Goal: Task Accomplishment & Management: Manage account settings

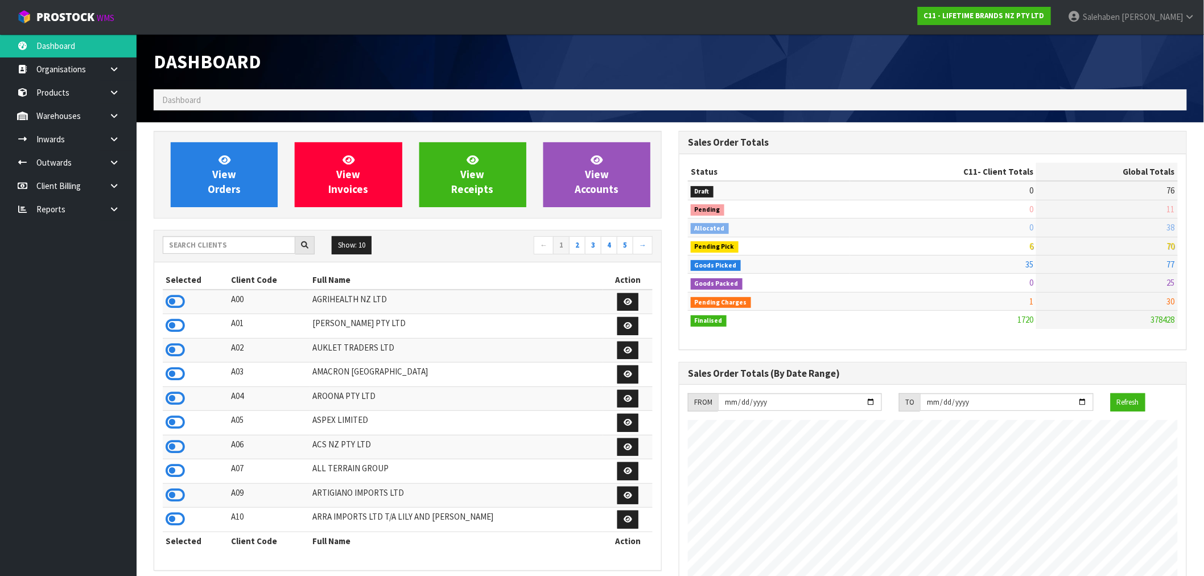
scroll to position [862, 525]
click at [209, 246] on input "text" at bounding box center [229, 245] width 133 height 18
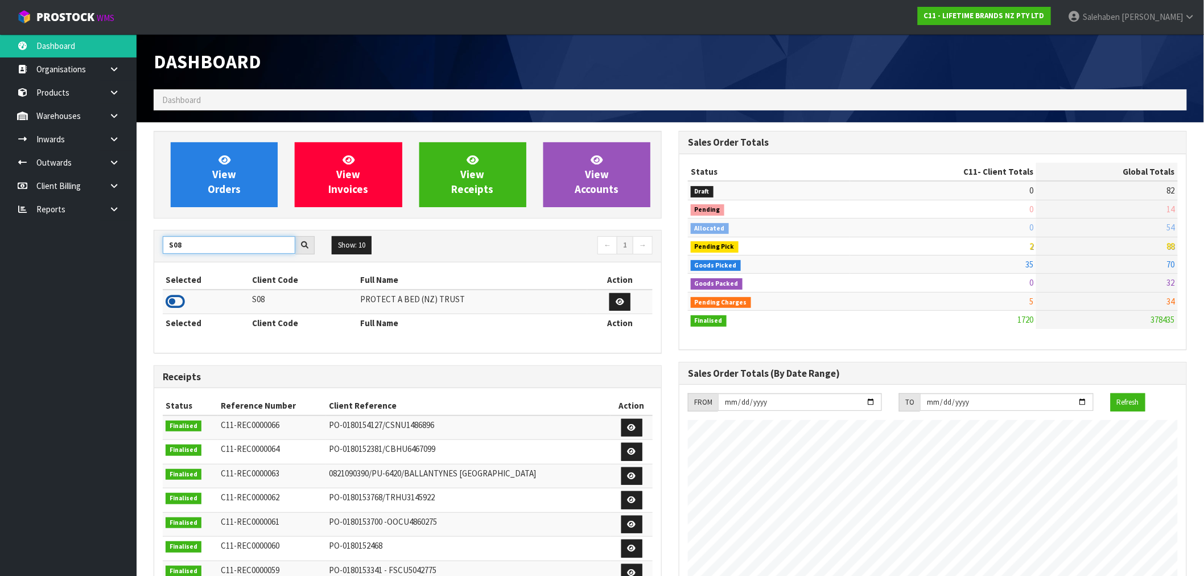
type input "S08"
click at [172, 302] on icon at bounding box center [175, 301] width 19 height 17
drag, startPoint x: 189, startPoint y: 242, endPoint x: 110, endPoint y: 254, distance: 80.1
click at [110, 254] on body "Toggle navigation ProStock WMS S08 - PROTECT A BED (NZ) TRUST Salehaben Patel L…" at bounding box center [602, 288] width 1204 height 576
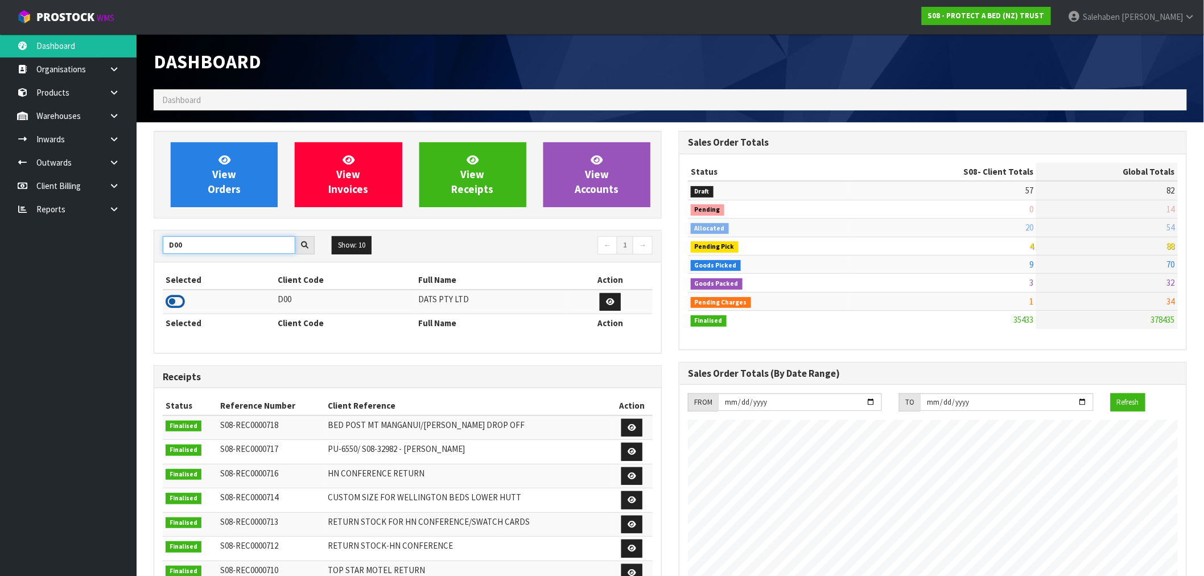
type input "D00"
click at [172, 300] on icon at bounding box center [175, 301] width 19 height 17
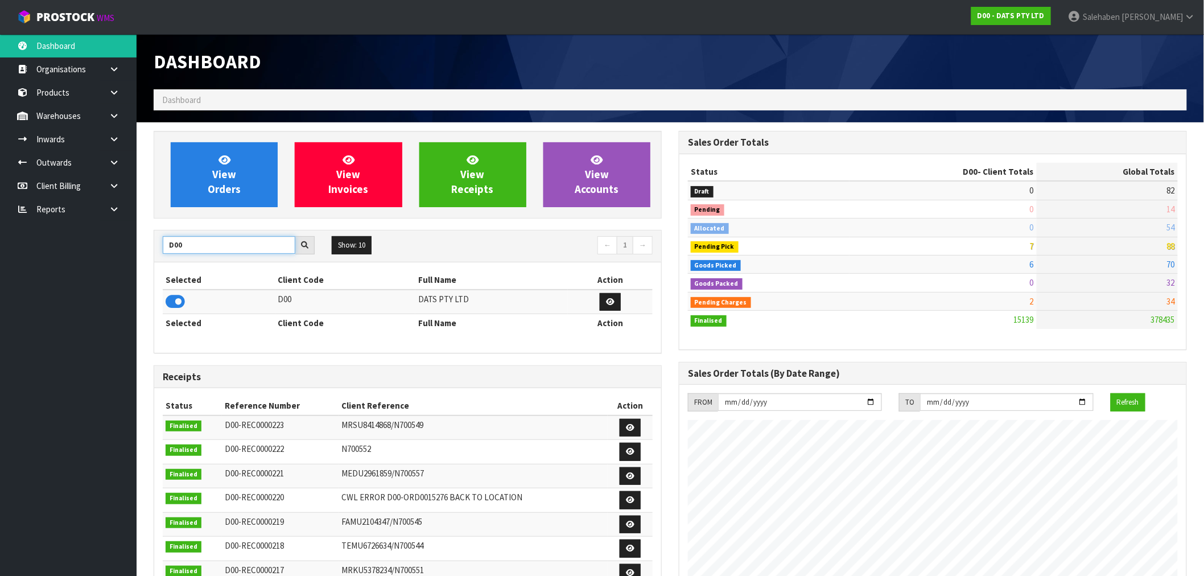
drag, startPoint x: 188, startPoint y: 240, endPoint x: 124, endPoint y: 279, distance: 75.2
click at [143, 269] on section "View Orders View Invoices View Receipts View Accounts D00 Show: 10 5 10 25 50 ←…" at bounding box center [671, 562] width 1068 height 880
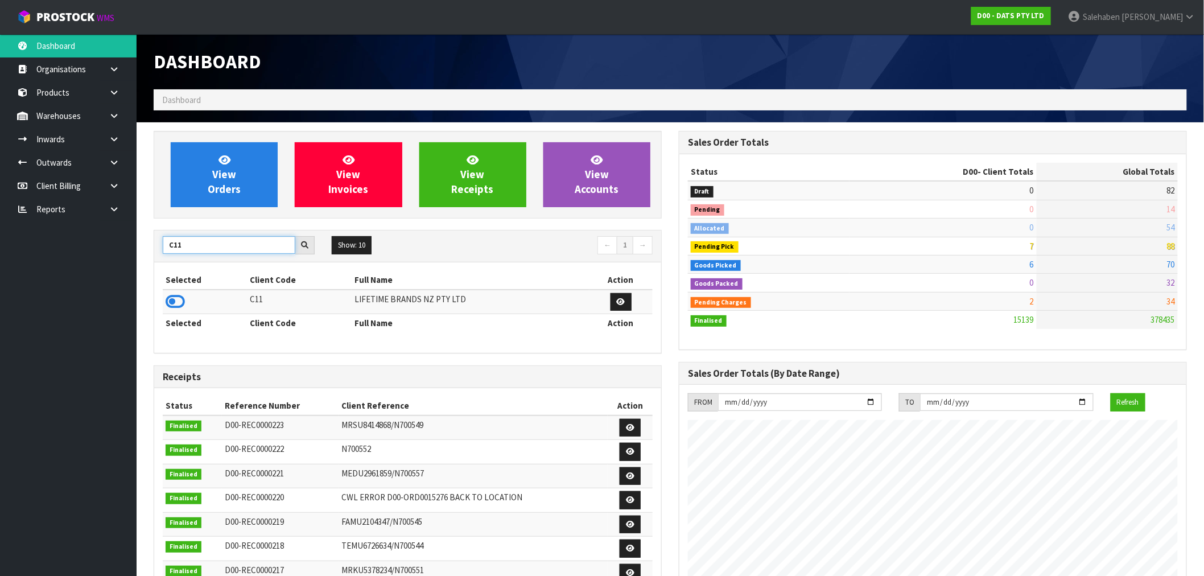
type input "C11"
click at [172, 303] on icon at bounding box center [175, 301] width 19 height 17
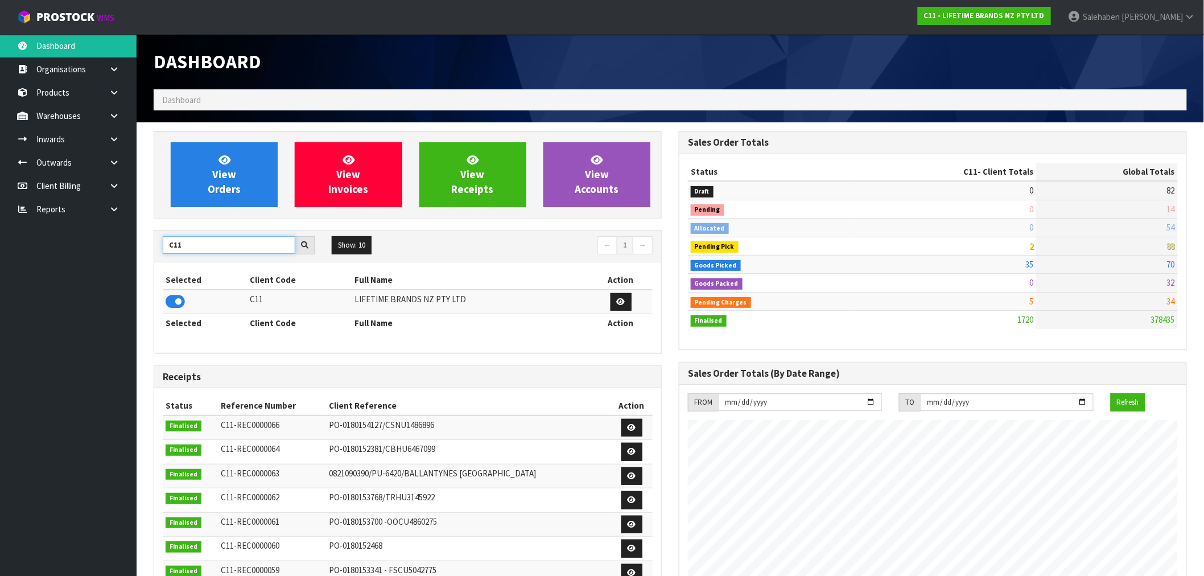
drag, startPoint x: 193, startPoint y: 245, endPoint x: 150, endPoint y: 246, distance: 43.3
click at [150, 246] on div "View Orders View Invoices View Receipts View Accounts C11 Show: 10 5 10 25 50 ←…" at bounding box center [407, 461] width 525 height 661
click at [170, 304] on icon at bounding box center [175, 301] width 19 height 17
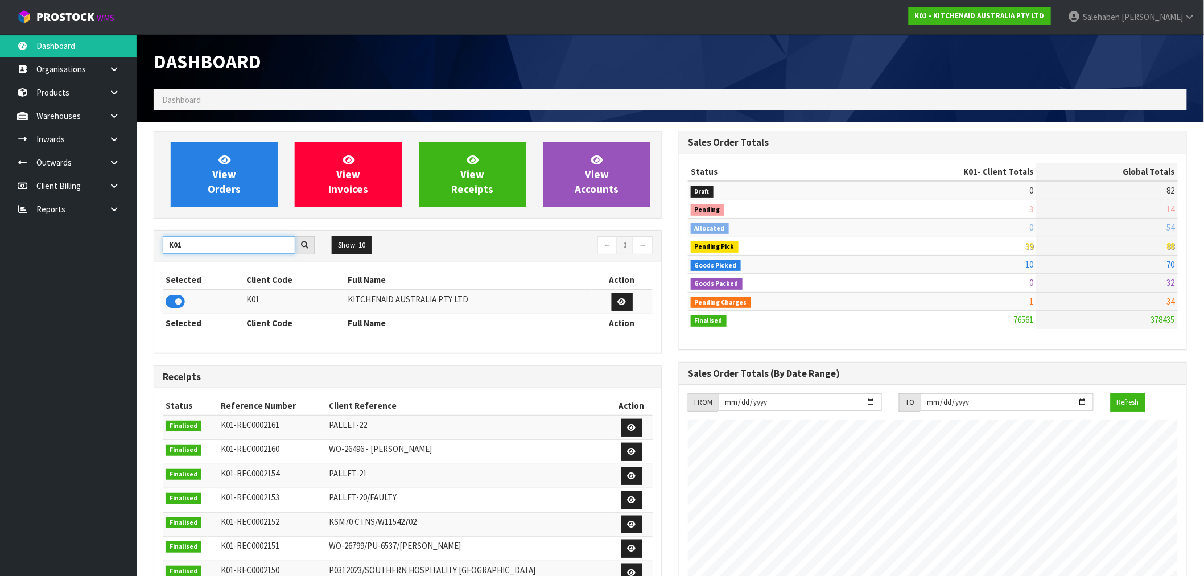
drag, startPoint x: 188, startPoint y: 243, endPoint x: 141, endPoint y: 276, distance: 57.6
click at [141, 276] on section "View Orders View Invoices View Receipts View Accounts K01 Show: 10 5 10 25 50 ←…" at bounding box center [671, 562] width 1068 height 880
type input "N04"
click at [180, 302] on icon at bounding box center [175, 301] width 19 height 17
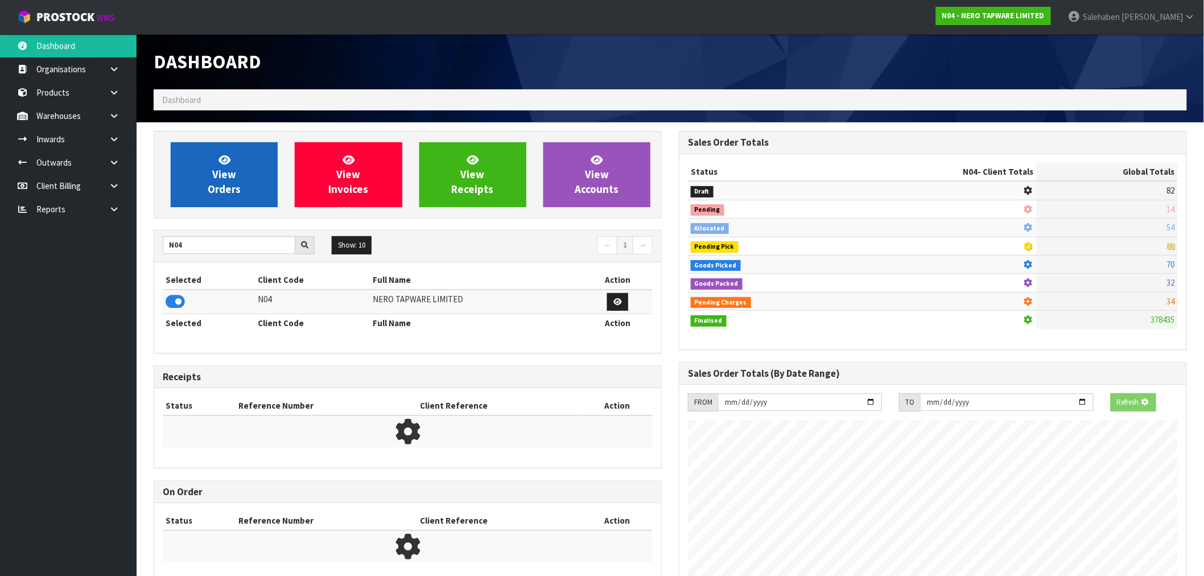
scroll to position [710, 525]
click at [229, 176] on span "View Orders" at bounding box center [224, 174] width 33 height 43
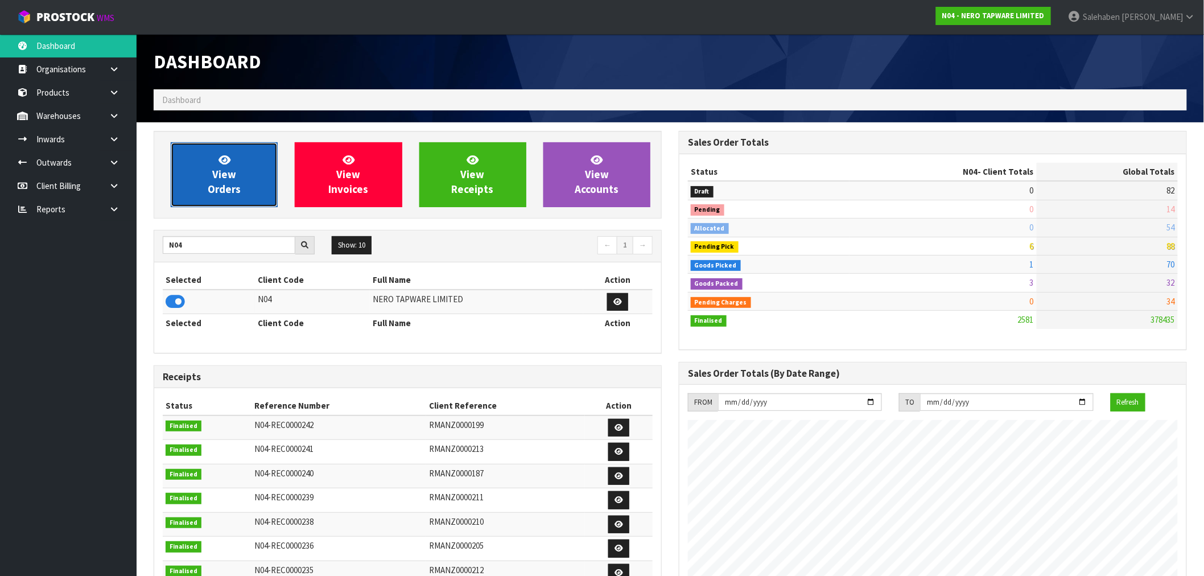
scroll to position [887, 525]
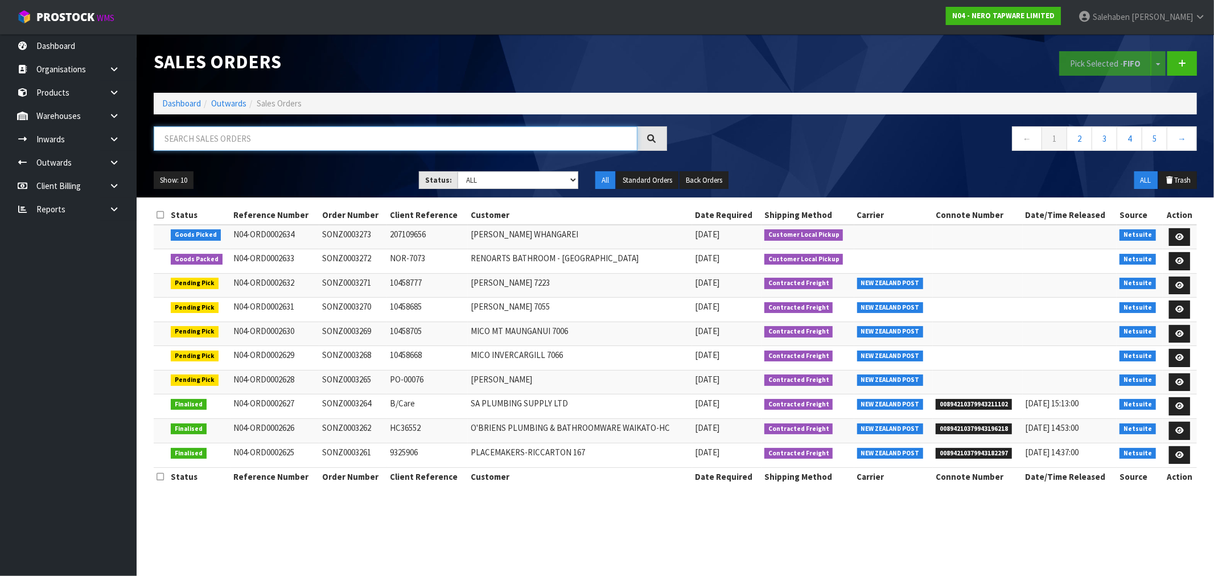
click at [234, 140] on input "text" at bounding box center [396, 138] width 484 height 24
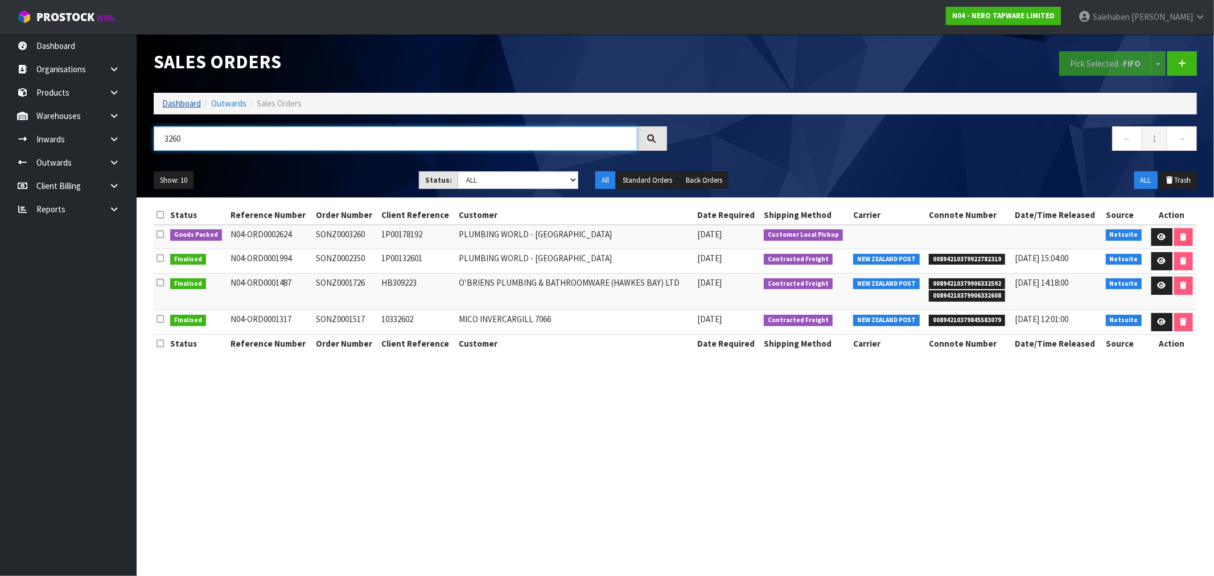
type input "3260"
click at [172, 104] on link "Dashboard" at bounding box center [181, 103] width 39 height 11
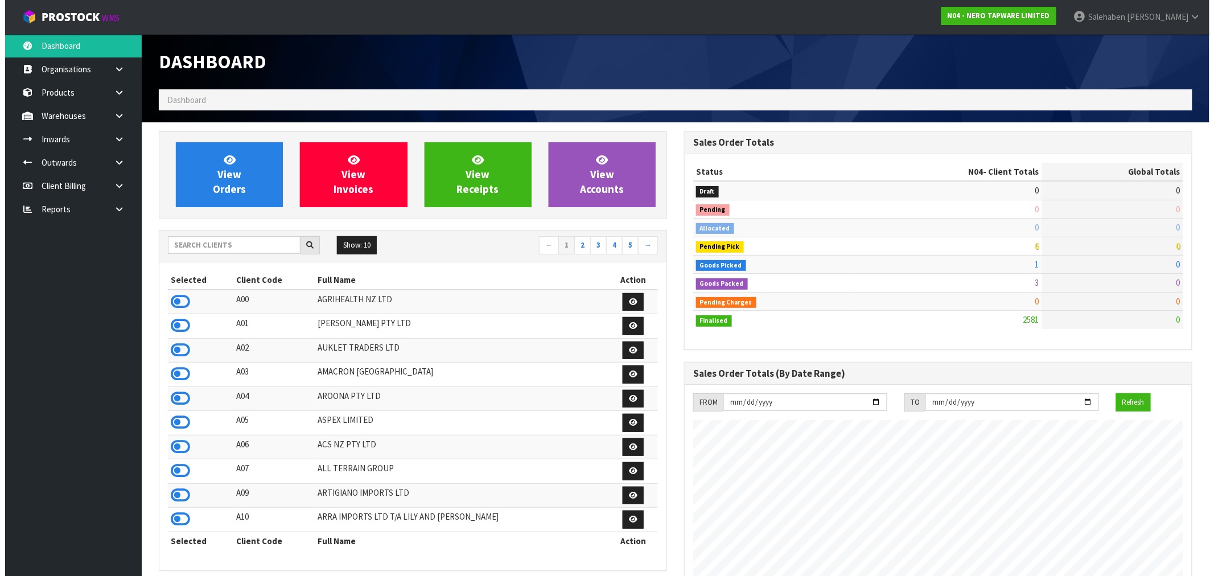
scroll to position [887, 525]
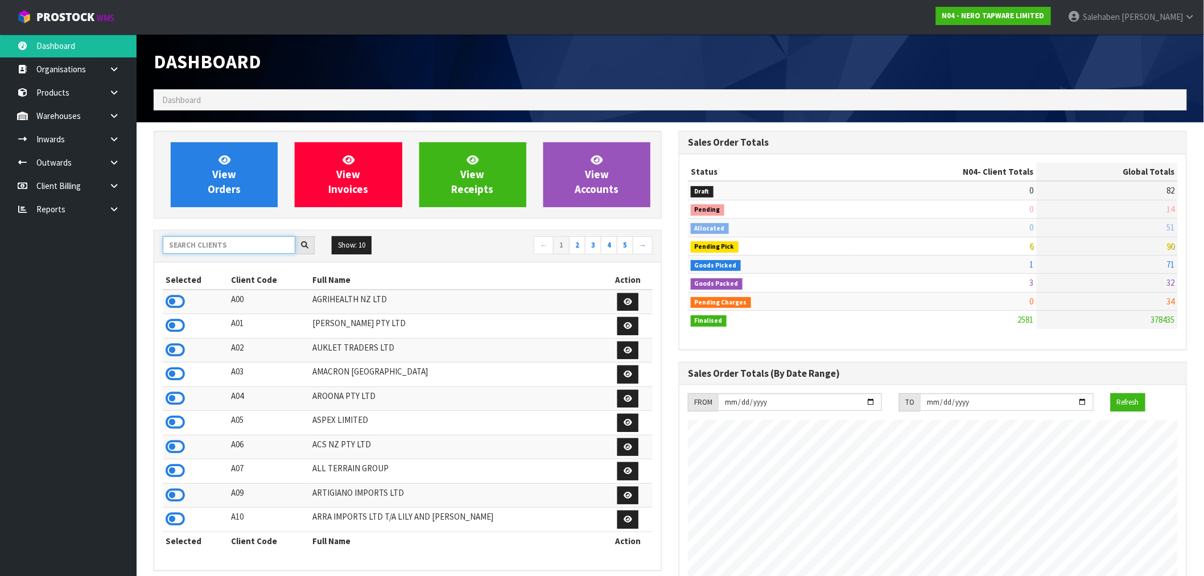
click at [246, 242] on input "text" at bounding box center [229, 245] width 133 height 18
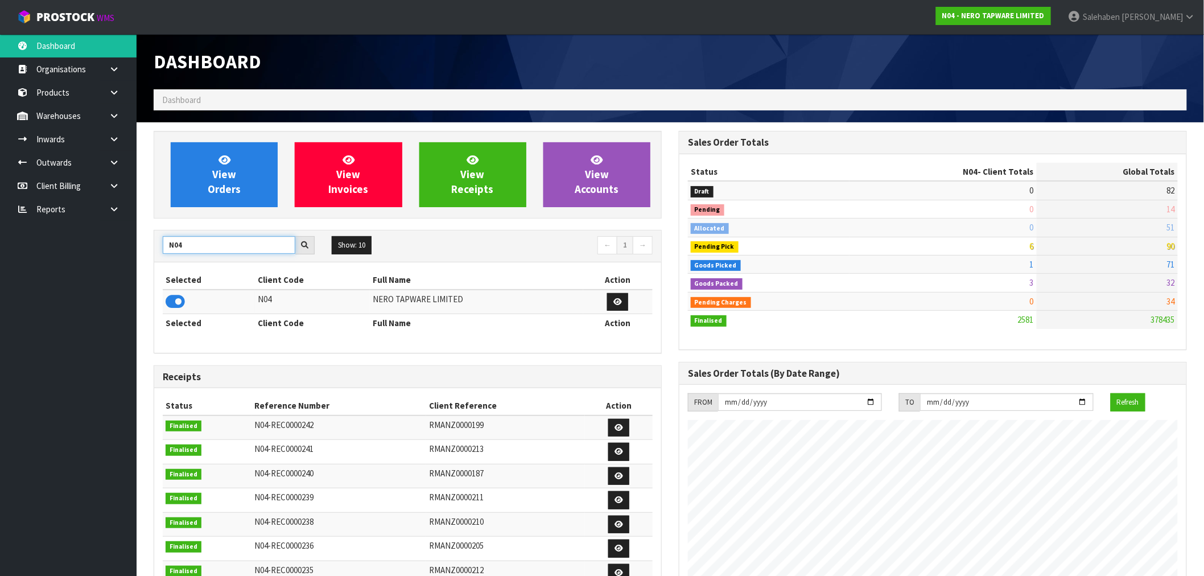
type input "N04"
click at [201, 213] on div "View Orders View Invoices View Receipts View Accounts" at bounding box center [408, 175] width 508 height 88
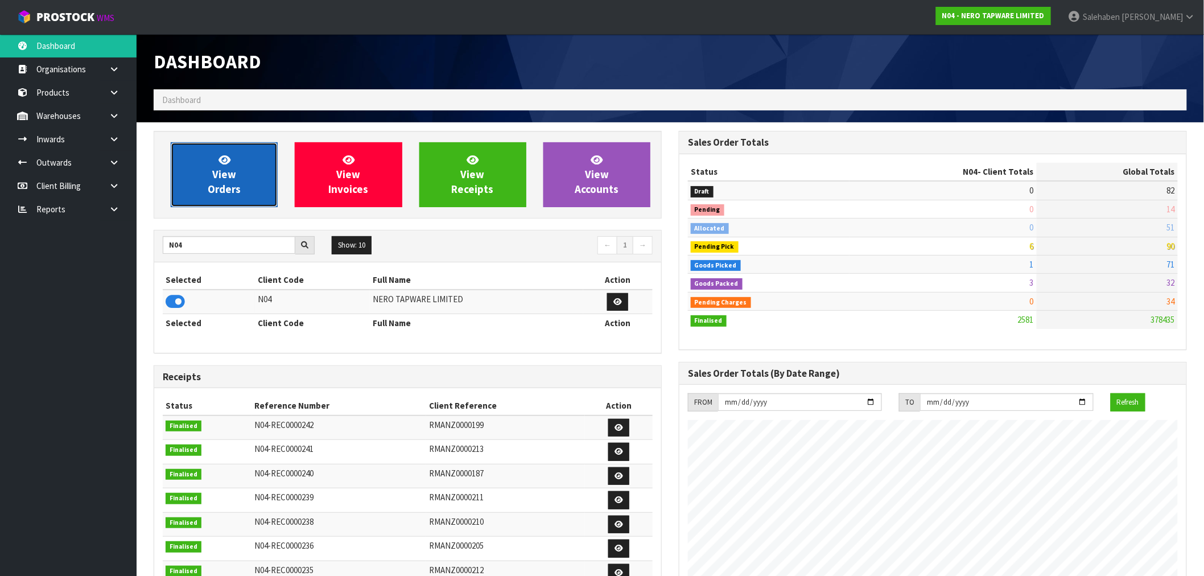
click at [212, 167] on link "View Orders" at bounding box center [224, 174] width 107 height 65
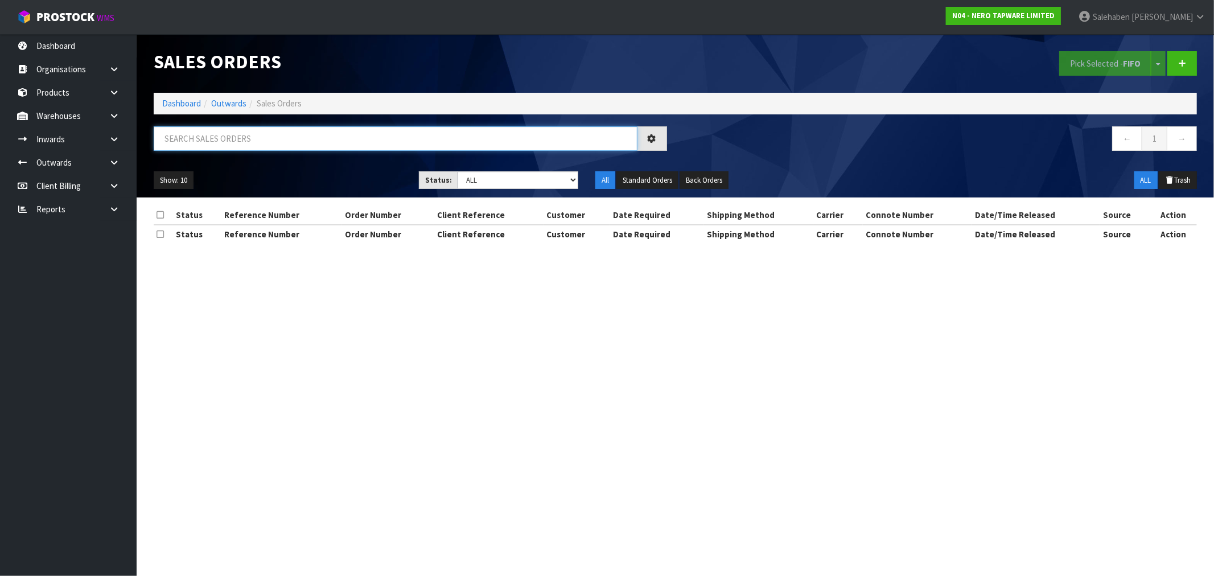
click at [188, 137] on input "text" at bounding box center [396, 138] width 484 height 24
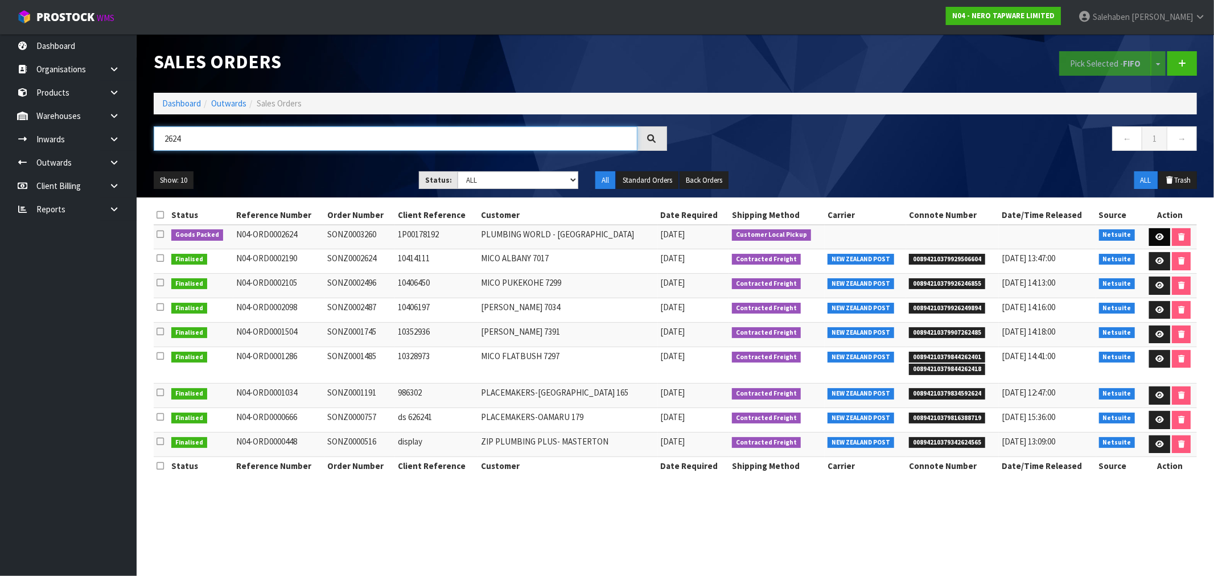
type input "2624"
click at [1161, 239] on icon at bounding box center [1159, 236] width 9 height 7
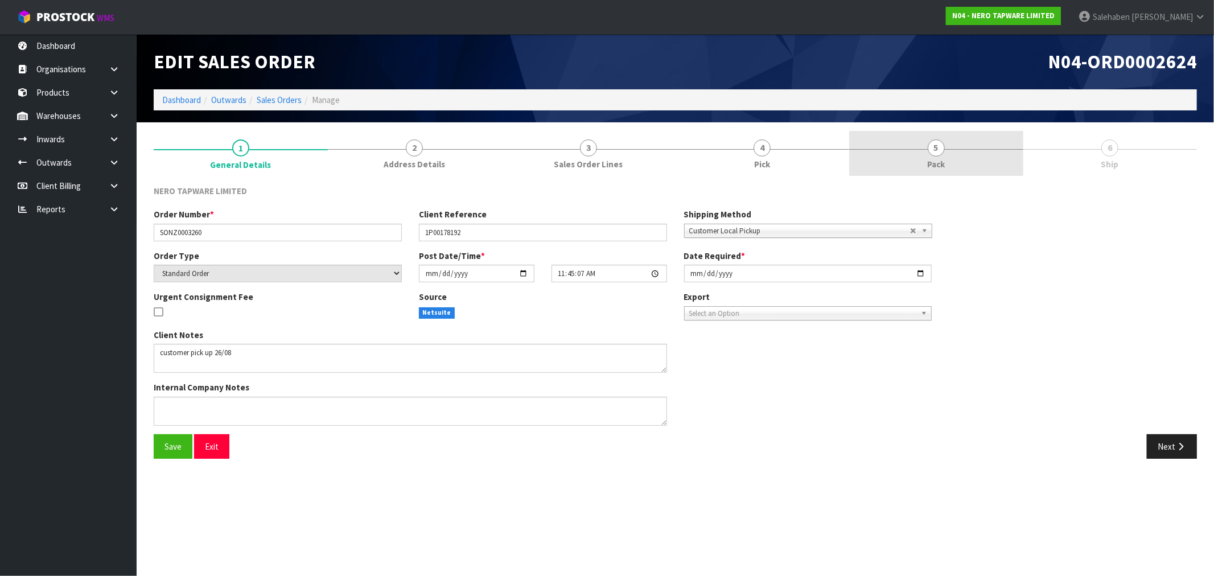
click at [942, 164] on span "Pack" at bounding box center [936, 164] width 18 height 12
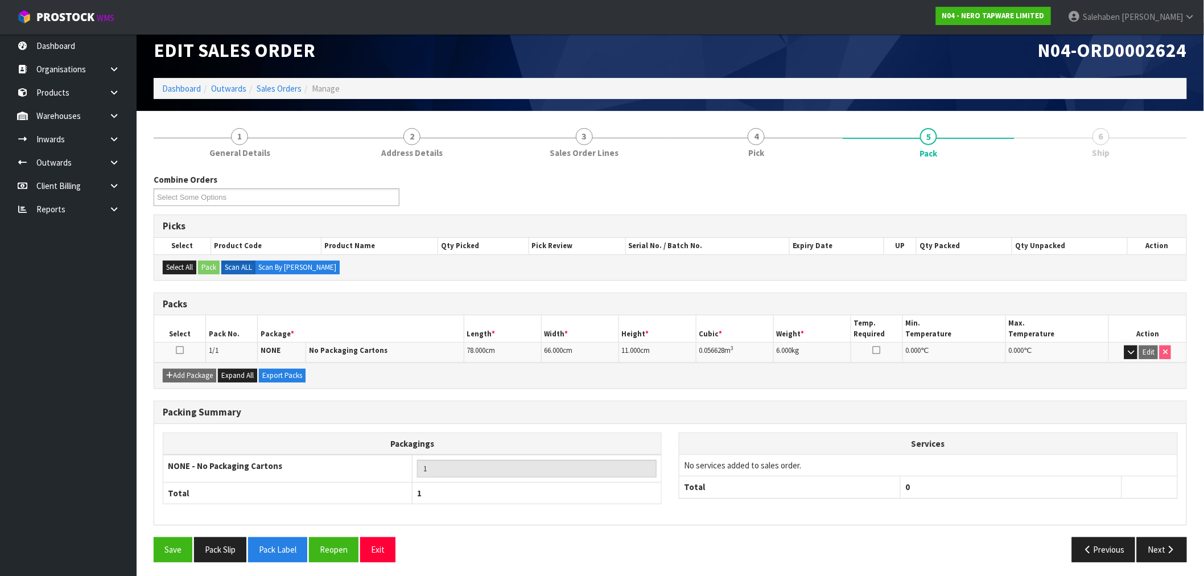
scroll to position [14, 0]
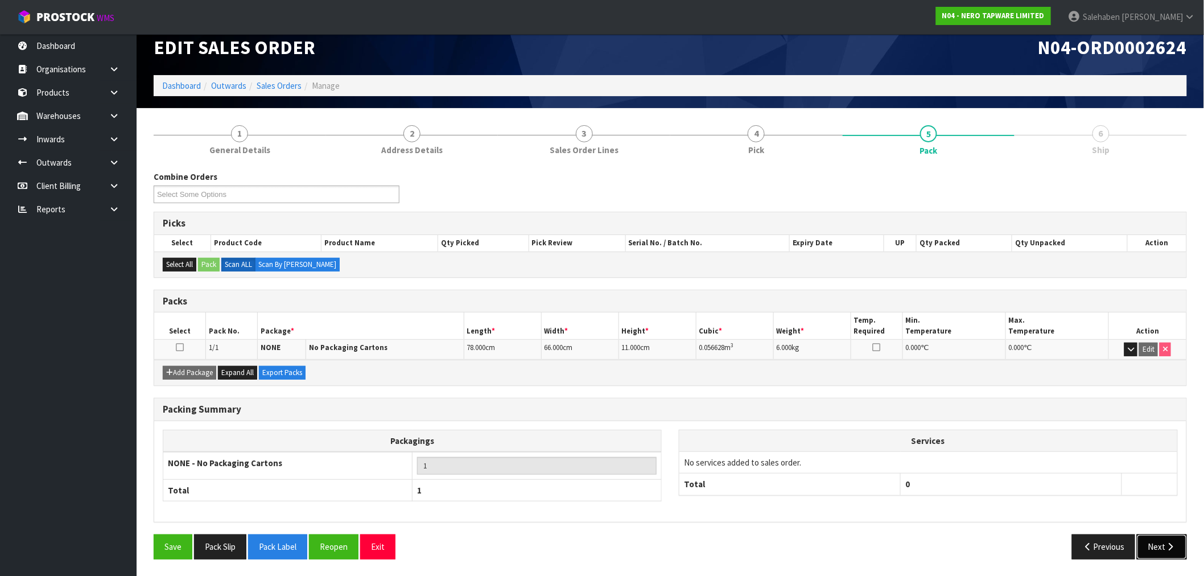
click at [1159, 542] on button "Next" at bounding box center [1162, 546] width 50 height 24
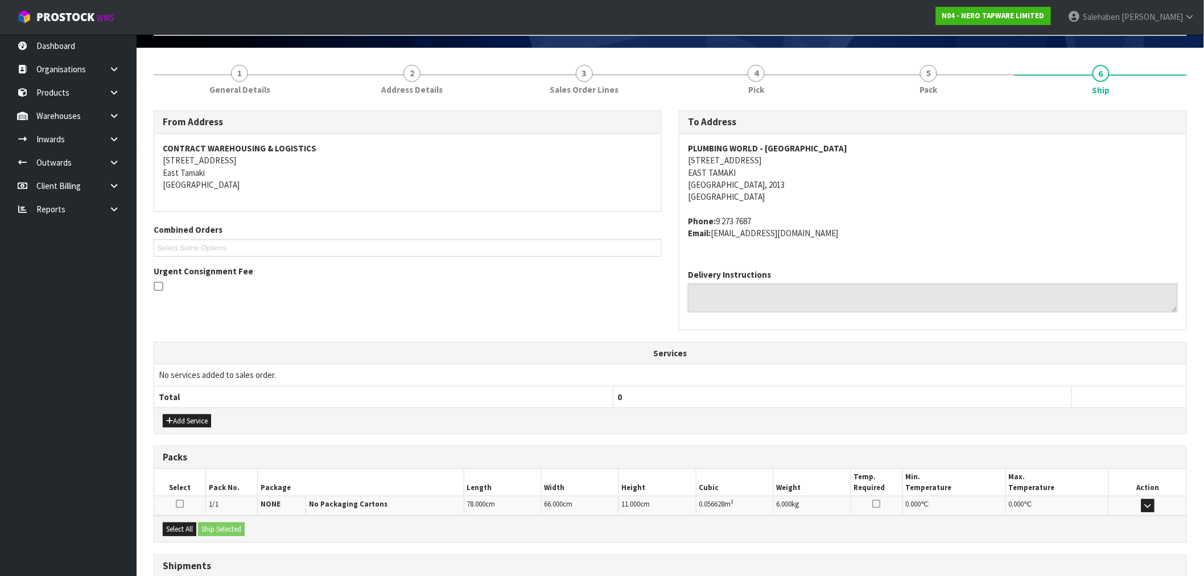
scroll to position [163, 0]
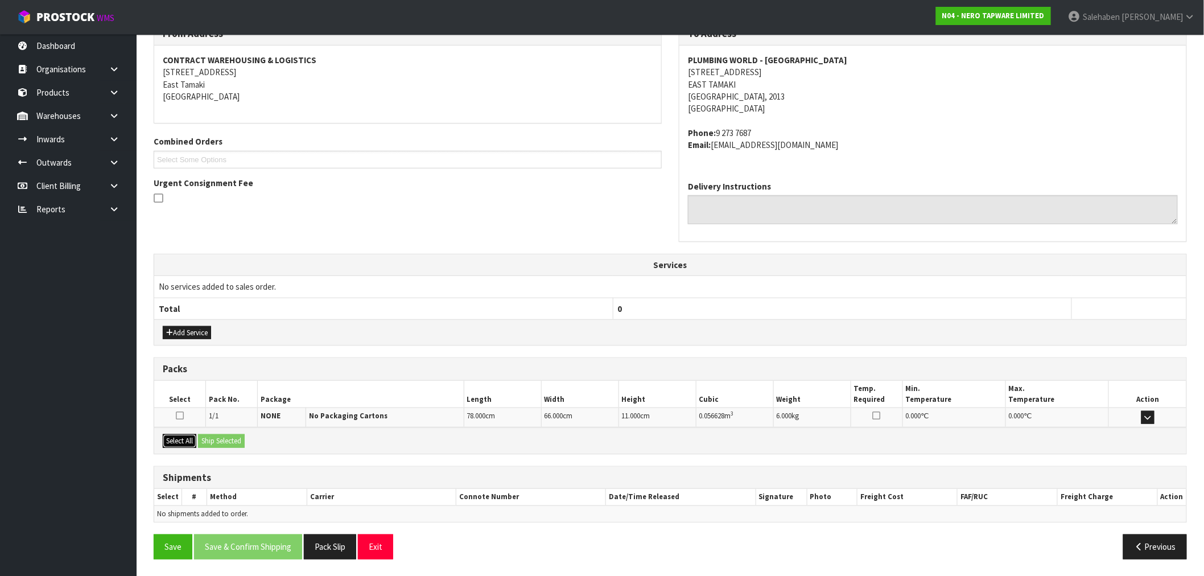
click at [174, 439] on button "Select All" at bounding box center [180, 441] width 34 height 14
click at [224, 434] on div "Select All Ship Selected" at bounding box center [670, 440] width 1032 height 26
click at [225, 437] on button "Ship Selected" at bounding box center [221, 441] width 47 height 14
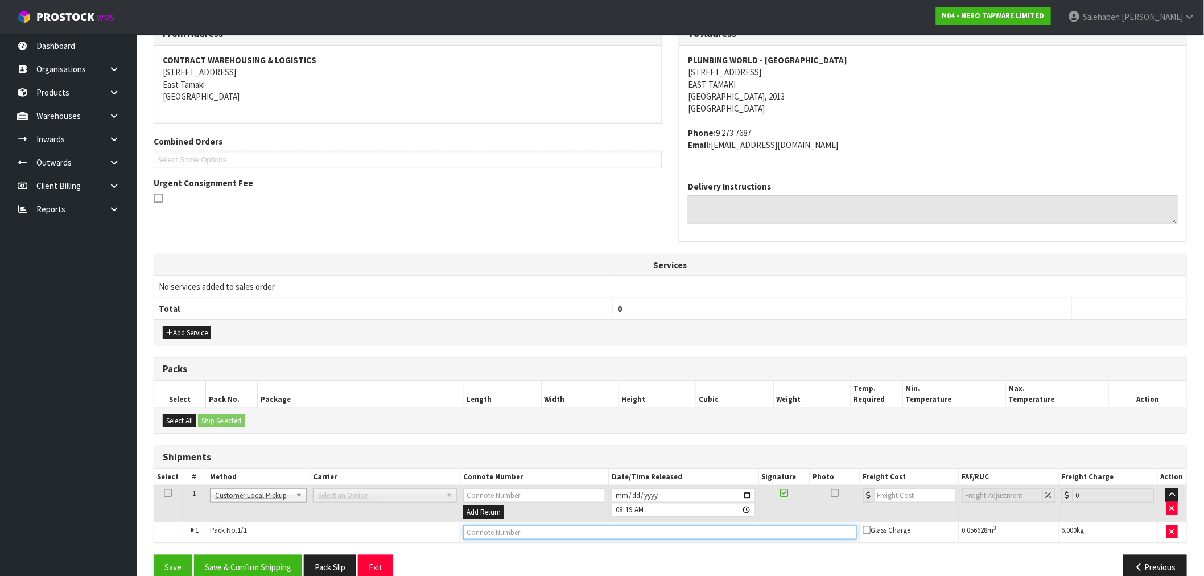
click at [566, 534] on input "text" at bounding box center [660, 532] width 394 height 14
type input "CUSTOMER COLLECTED"
click at [264, 563] on button "Save & Confirm Shipping" at bounding box center [248, 567] width 108 height 24
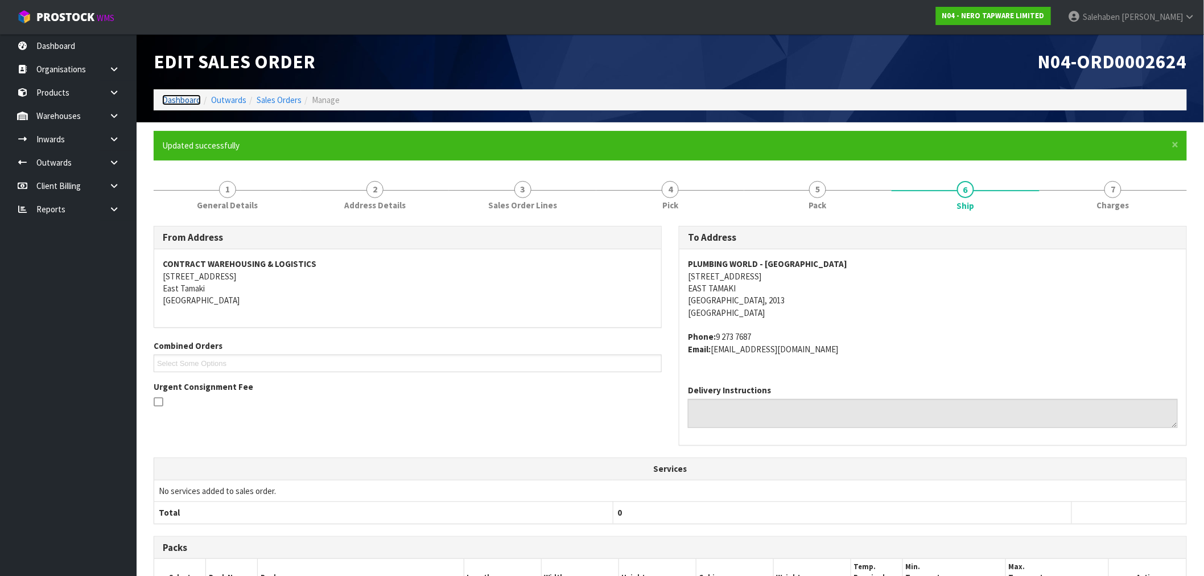
click at [174, 96] on link "Dashboard" at bounding box center [181, 99] width 39 height 11
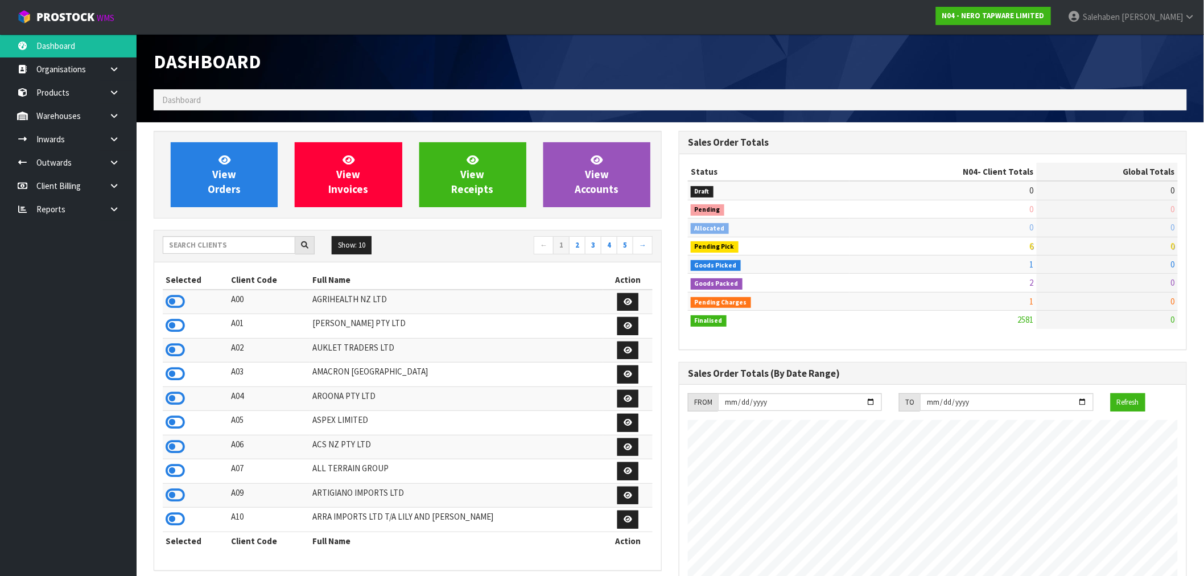
scroll to position [887, 525]
click at [254, 241] on input "text" at bounding box center [229, 245] width 133 height 18
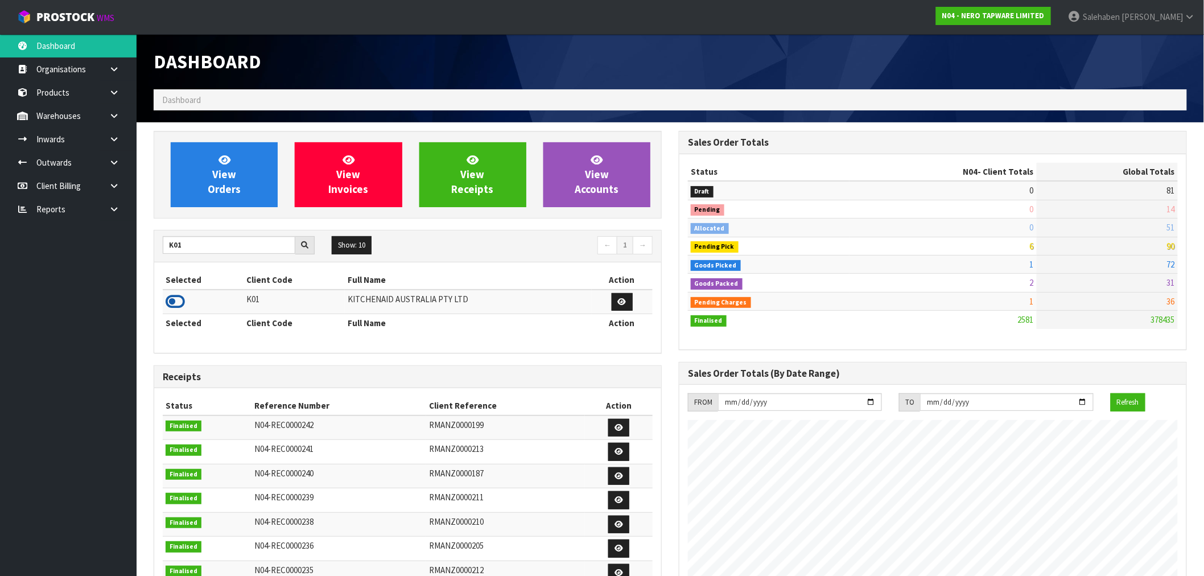
click at [173, 302] on icon at bounding box center [175, 301] width 19 height 17
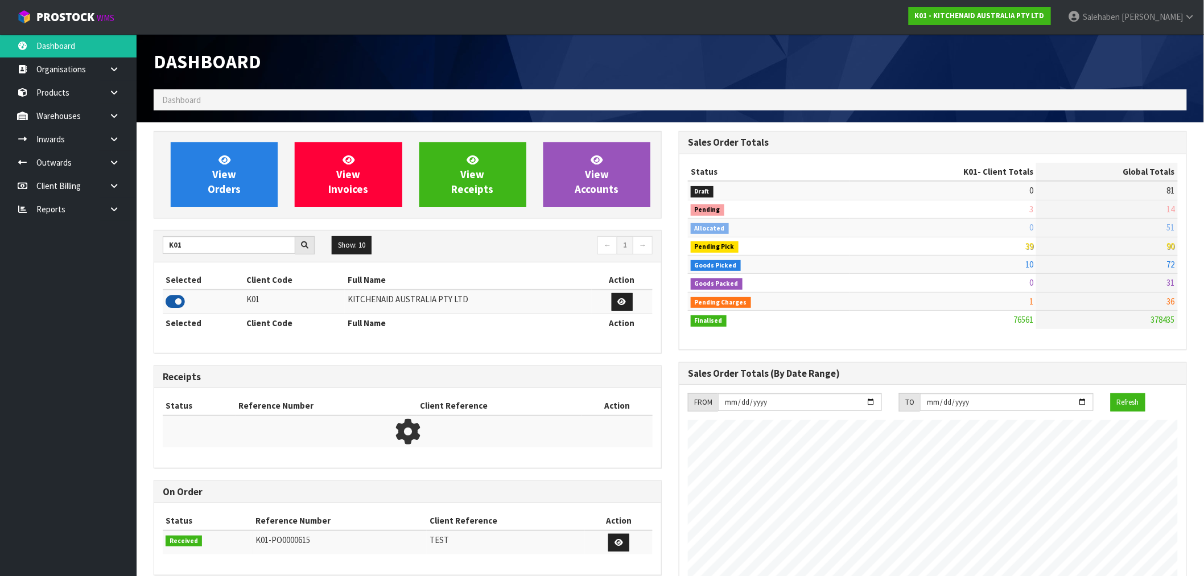
scroll to position [862, 525]
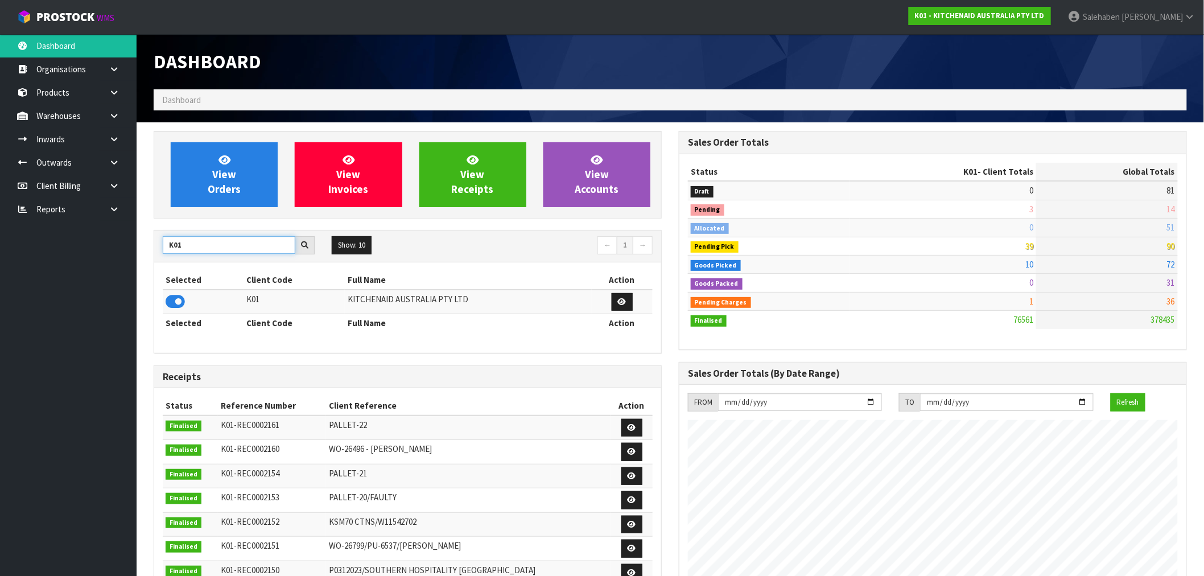
drag, startPoint x: 188, startPoint y: 249, endPoint x: 125, endPoint y: 257, distance: 63.6
click at [126, 257] on body "Toggle navigation ProStock WMS K01 - KITCHENAID AUSTRALIA PTY LTD Salehaben Pat…" at bounding box center [602, 288] width 1204 height 576
click at [207, 253] on input "K01" at bounding box center [229, 245] width 133 height 18
click at [207, 237] on input "K01" at bounding box center [229, 245] width 133 height 18
drag, startPoint x: 202, startPoint y: 241, endPoint x: 149, endPoint y: 258, distance: 56.3
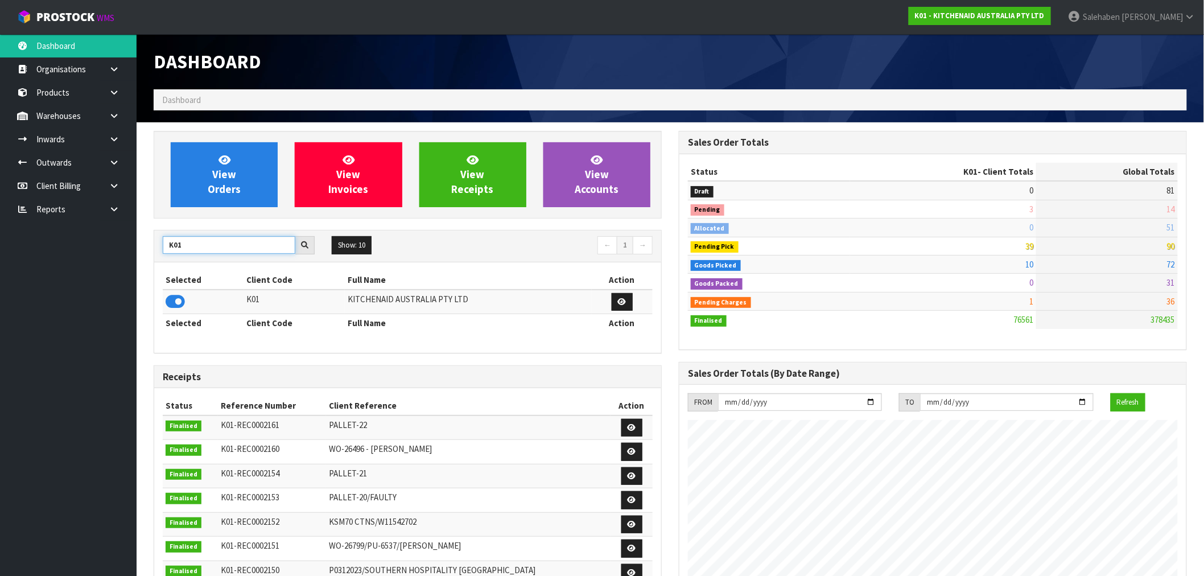
click at [149, 258] on div "View Orders View Invoices View Receipts View Accounts K01 Show: 10 5 10 25 50 ←…" at bounding box center [407, 464] width 525 height 666
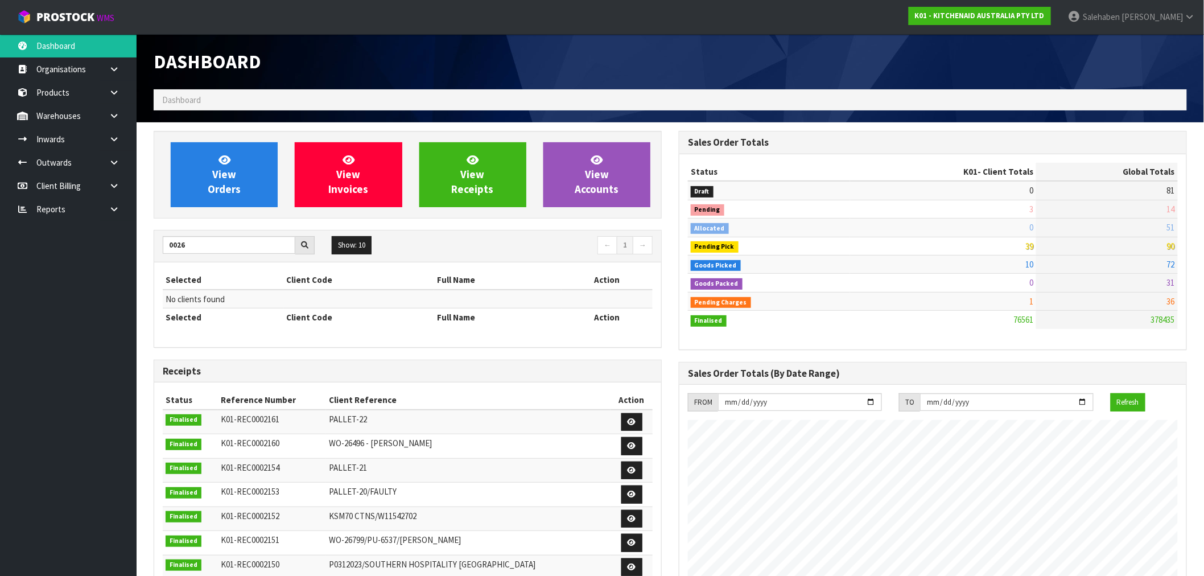
click at [178, 302] on td "No clients found" at bounding box center [408, 299] width 490 height 19
drag, startPoint x: 202, startPoint y: 246, endPoint x: 128, endPoint y: 260, distance: 75.3
click at [133, 259] on body "Toggle navigation ProStock WMS K01 - KITCHENAID AUSTRALIA PTY LTD Salehaben Pat…" at bounding box center [602, 288] width 1204 height 576
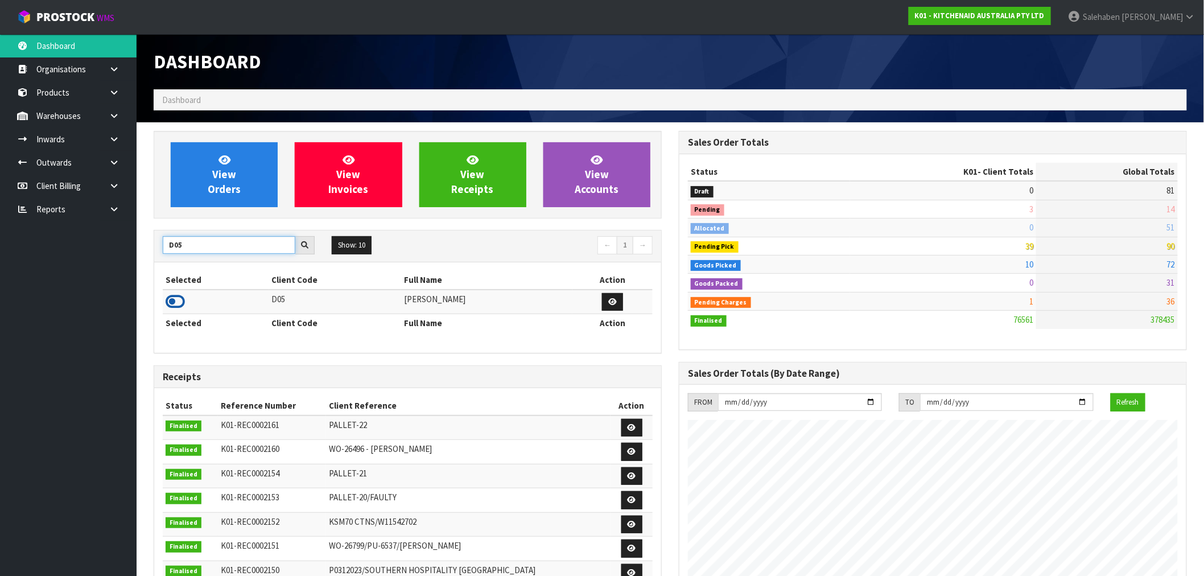
type input "D05"
click at [183, 302] on icon at bounding box center [175, 301] width 19 height 17
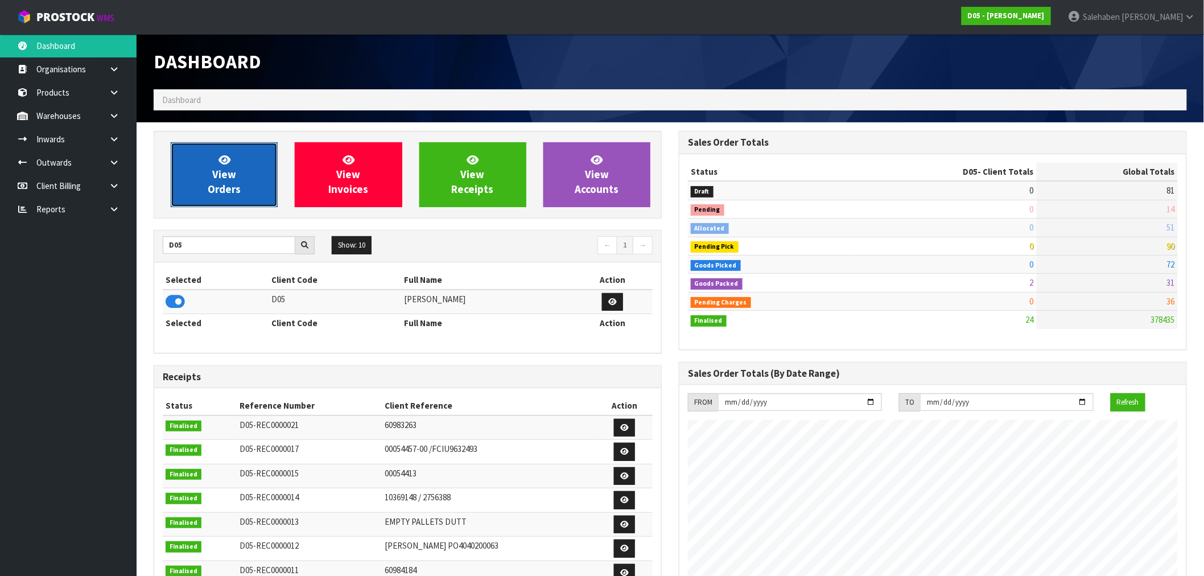
click at [237, 167] on link "View Orders" at bounding box center [224, 174] width 107 height 65
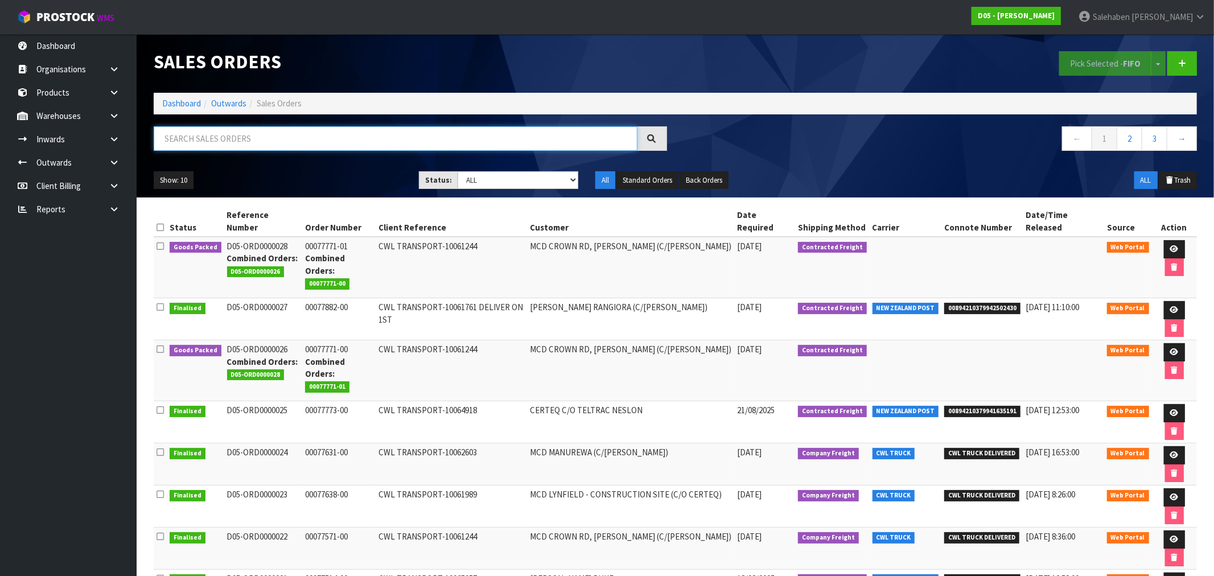
click at [228, 133] on input "text" at bounding box center [396, 138] width 484 height 24
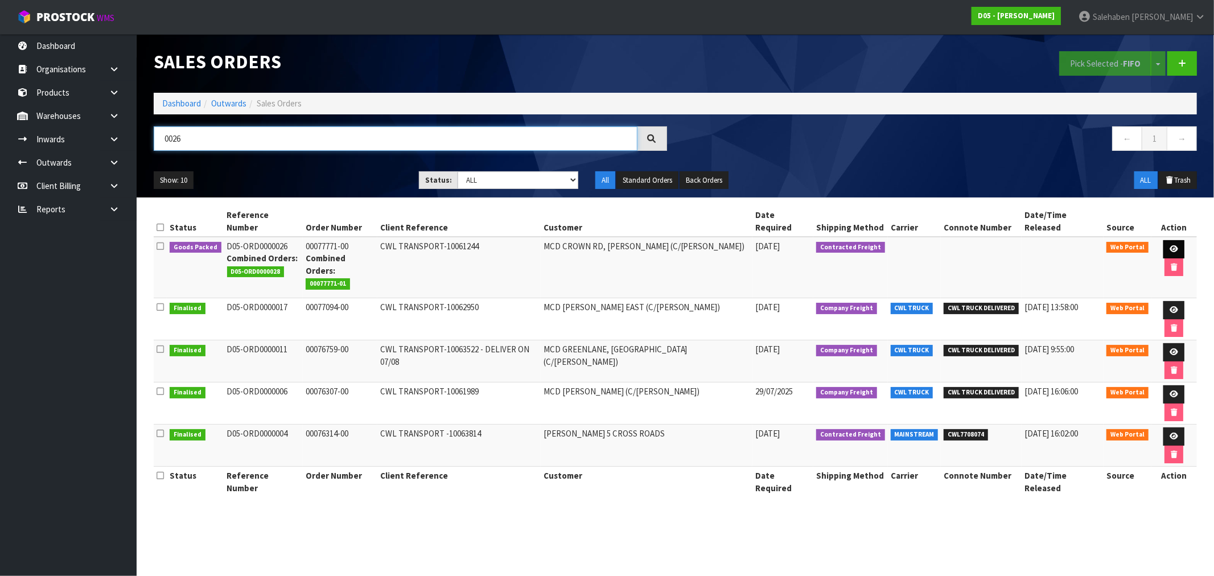
type input "0026"
click at [1163, 240] on link at bounding box center [1173, 249] width 21 height 18
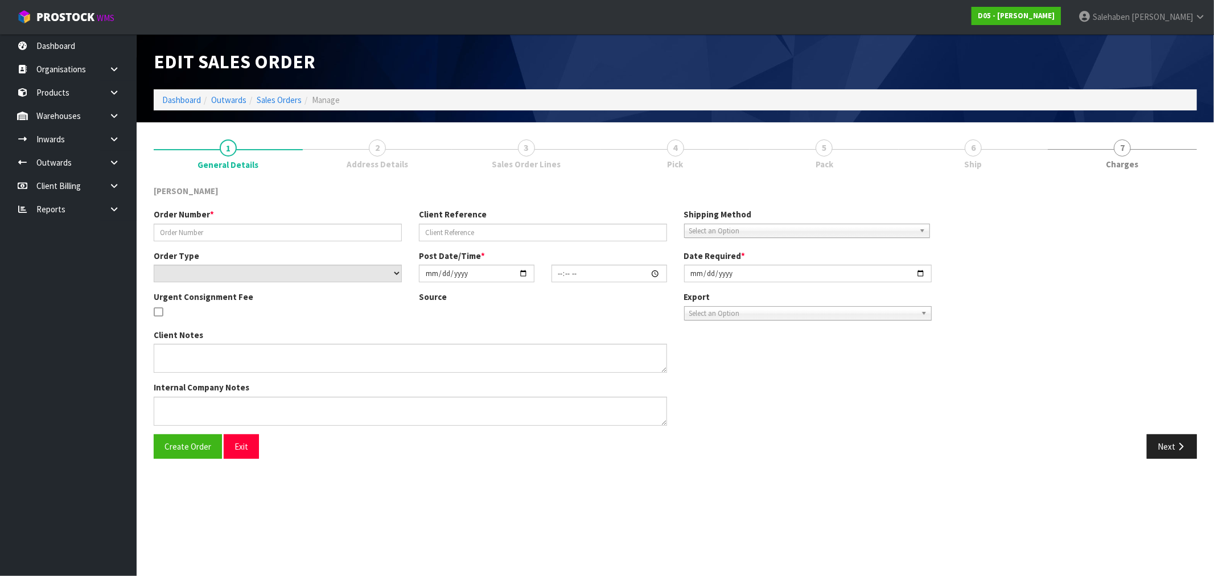
type input "00077771-00"
type input "CWL TRANSPORT-10061244"
select select "number:0"
type input "2025-08-21"
type input "08:10:00.000"
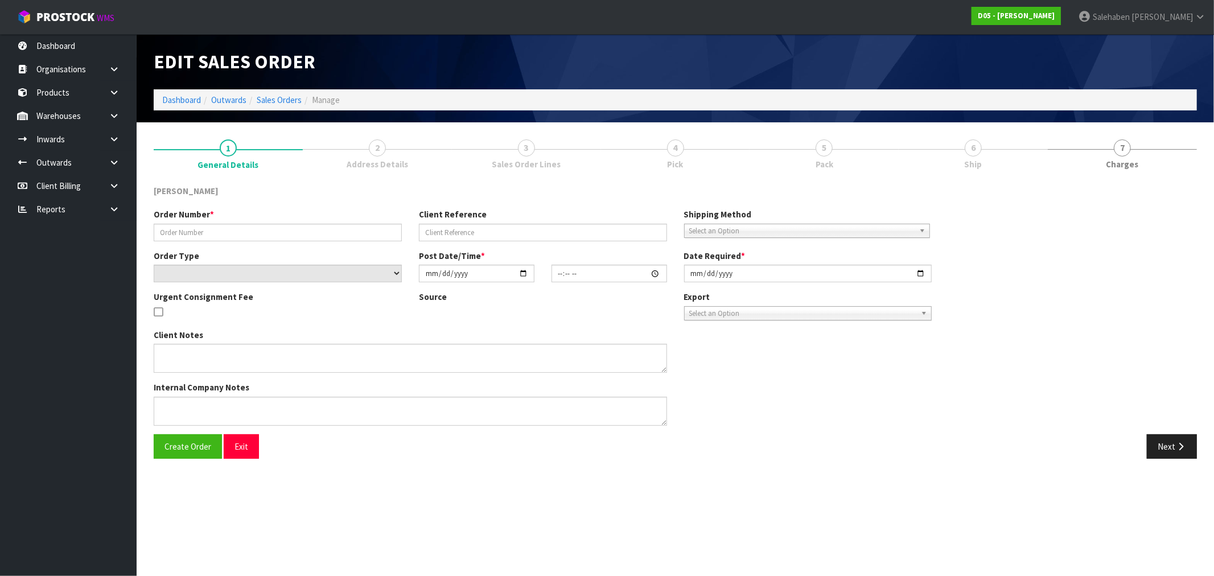
type input "2025-08-29"
type textarea "PLEASE DELIVER TO SITE BY THE 29/08"
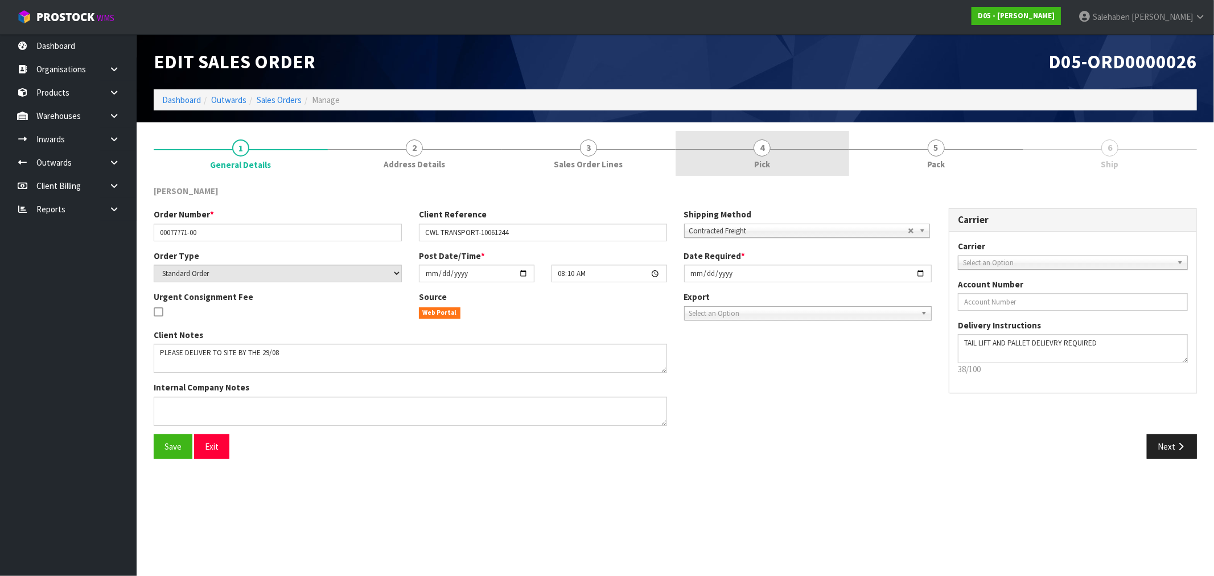
click at [758, 158] on span "Pick" at bounding box center [762, 164] width 16 height 12
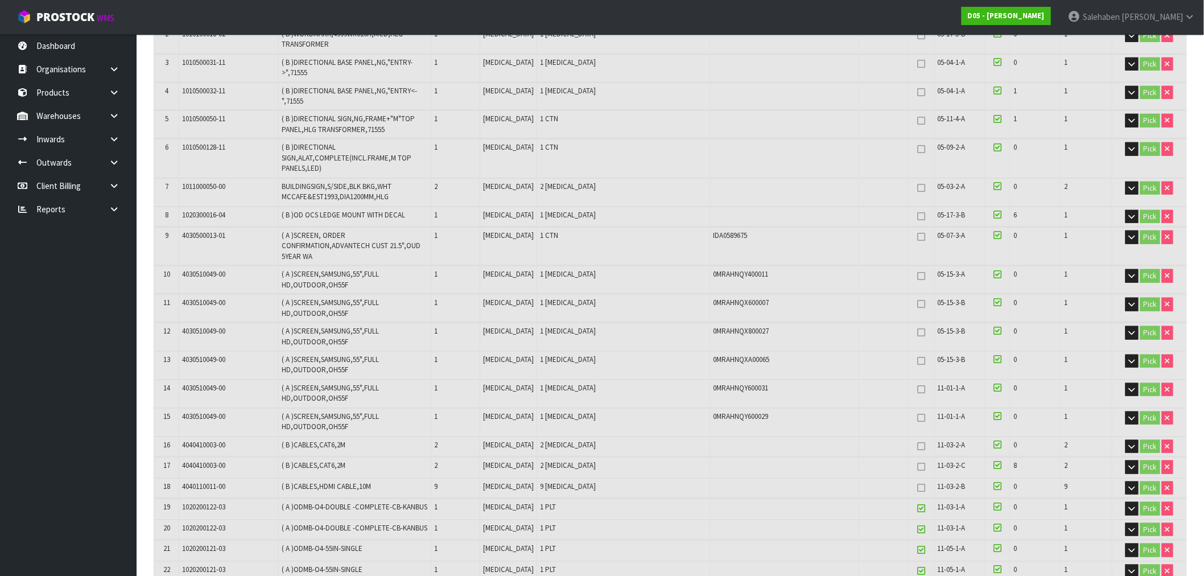
scroll to position [63, 0]
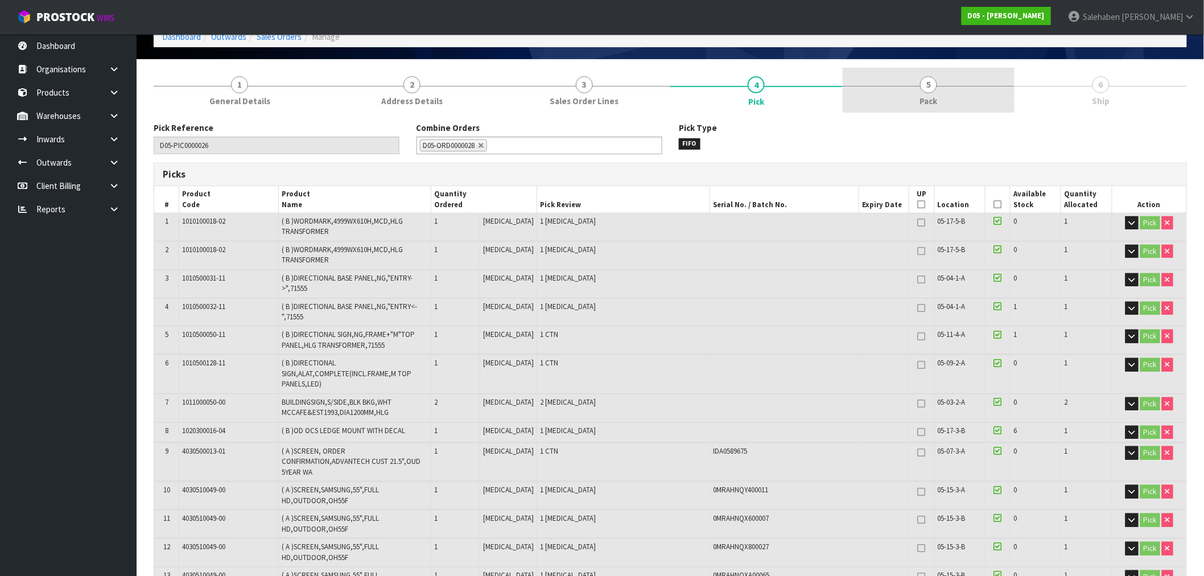
click at [934, 100] on span "Pack" at bounding box center [929, 101] width 18 height 12
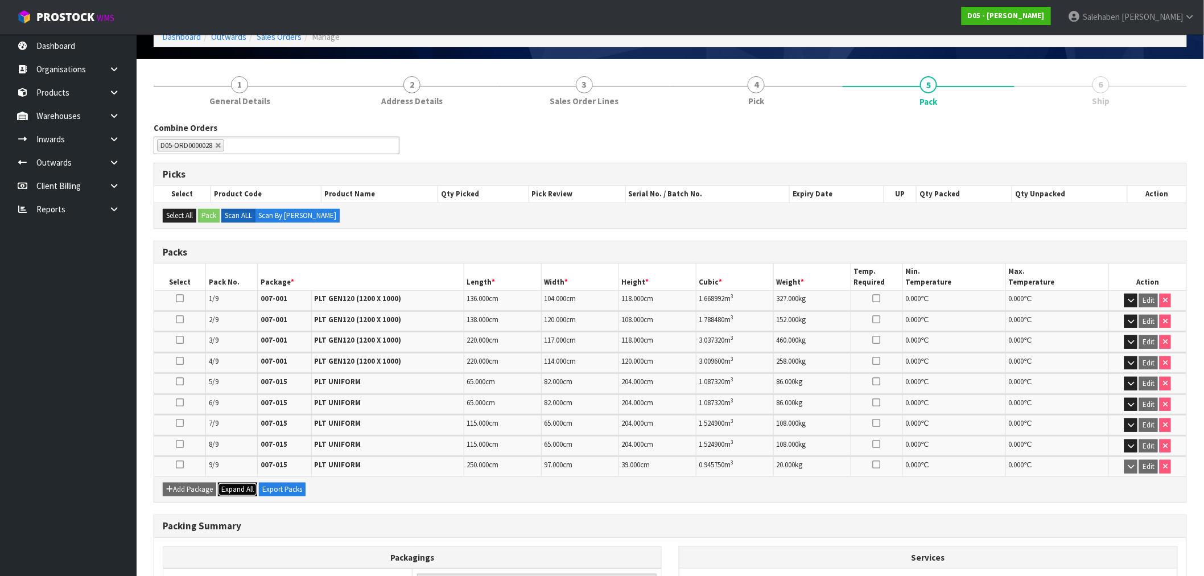
click at [241, 484] on span "Expand All" at bounding box center [237, 489] width 32 height 10
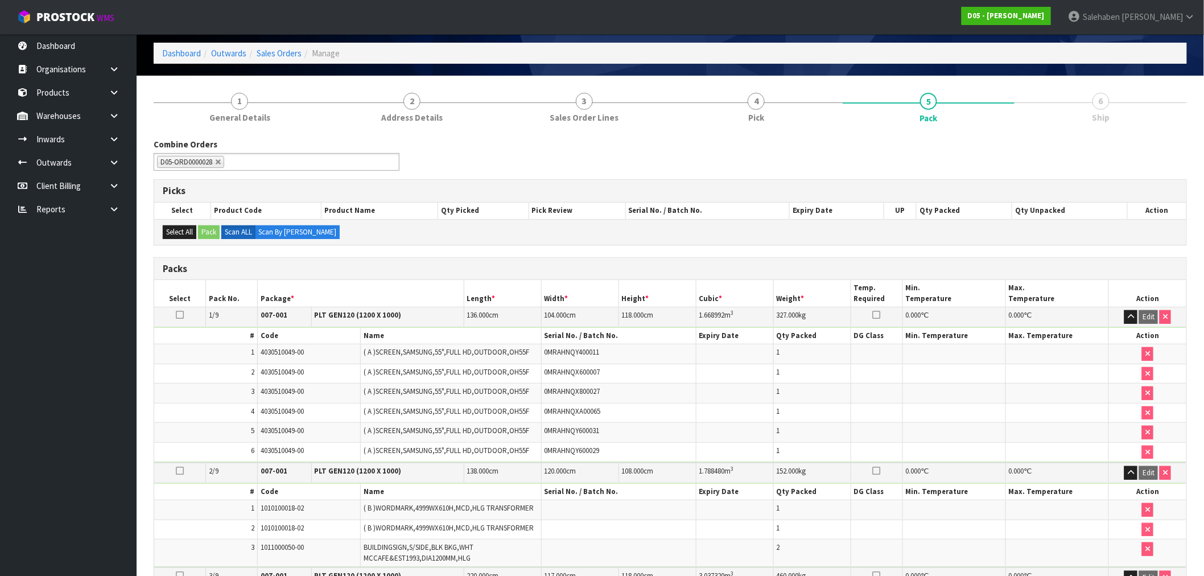
scroll to position [0, 0]
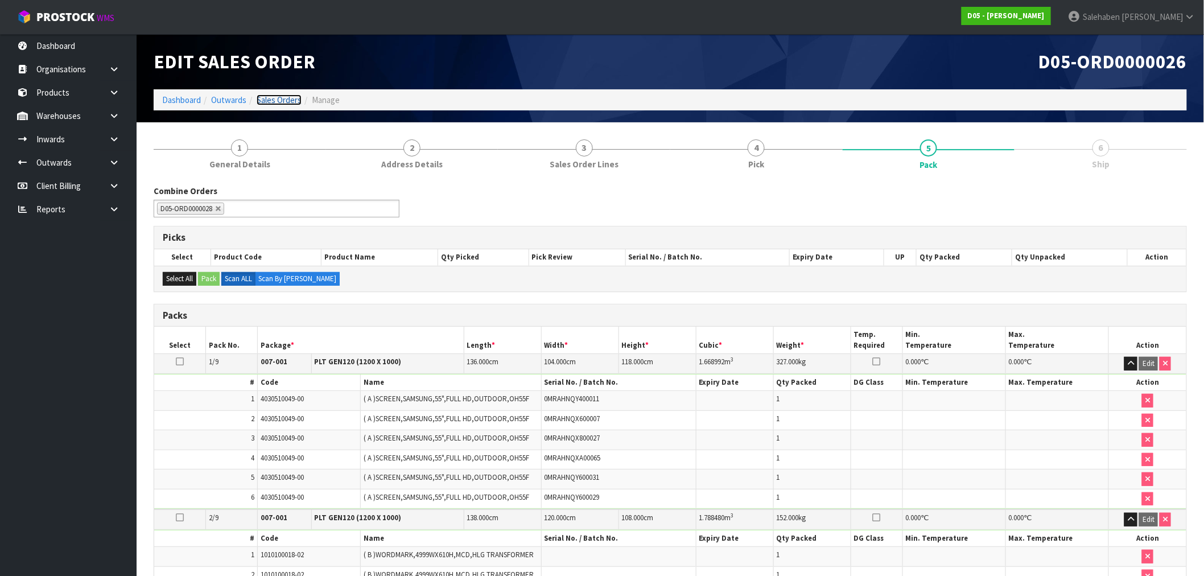
click at [271, 104] on link "Sales Orders" at bounding box center [279, 99] width 45 height 11
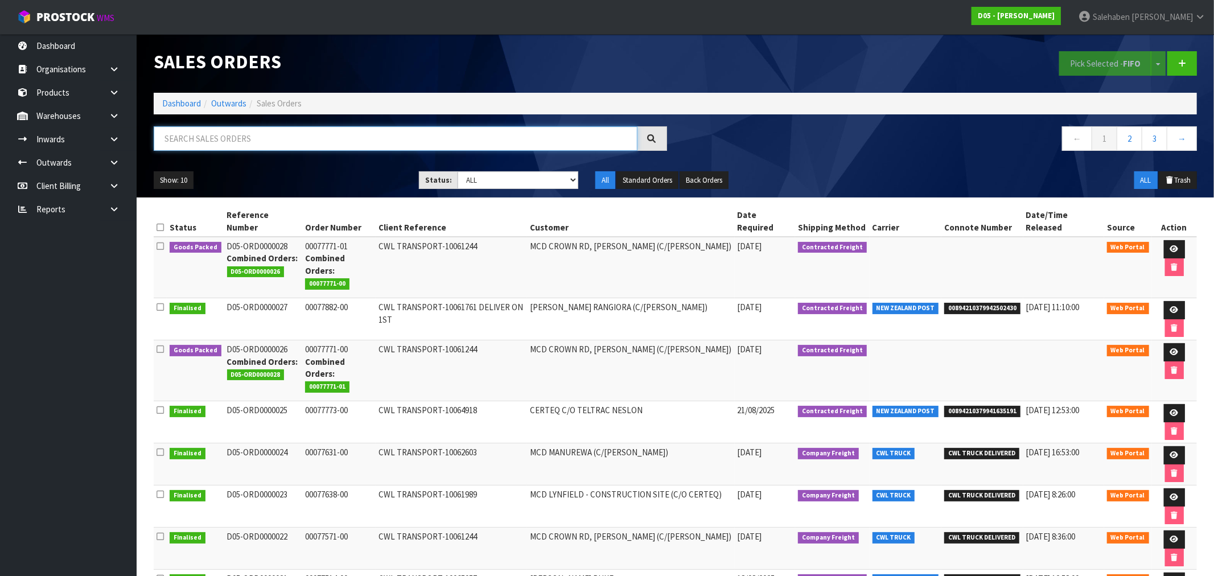
click at [271, 138] on input "text" at bounding box center [396, 138] width 484 height 24
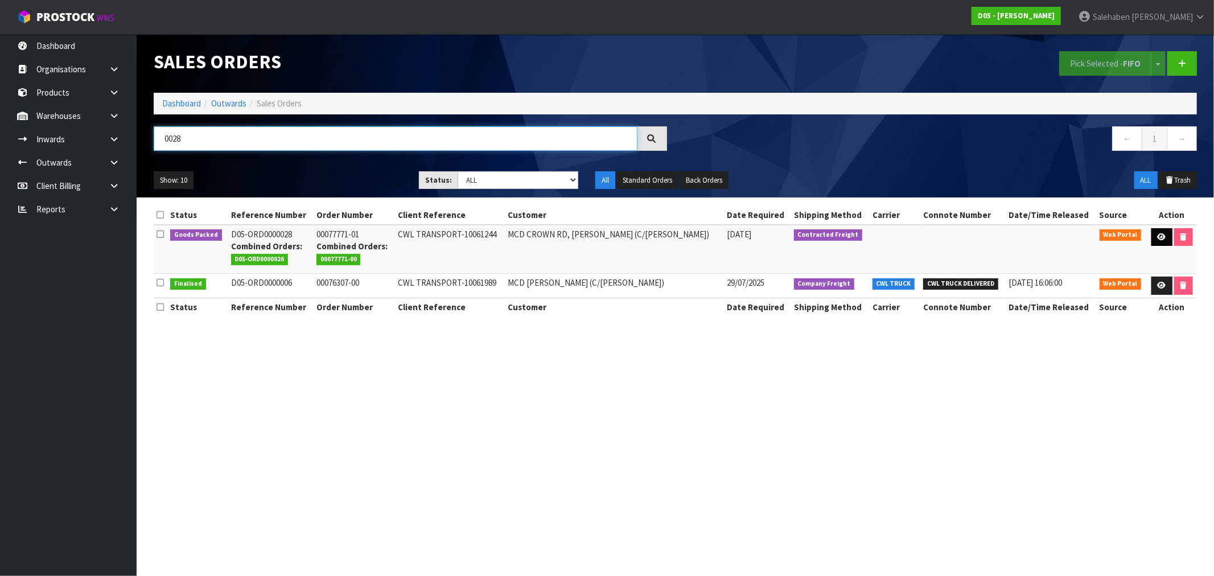
type input "0028"
click at [1157, 236] on icon at bounding box center [1161, 236] width 9 height 7
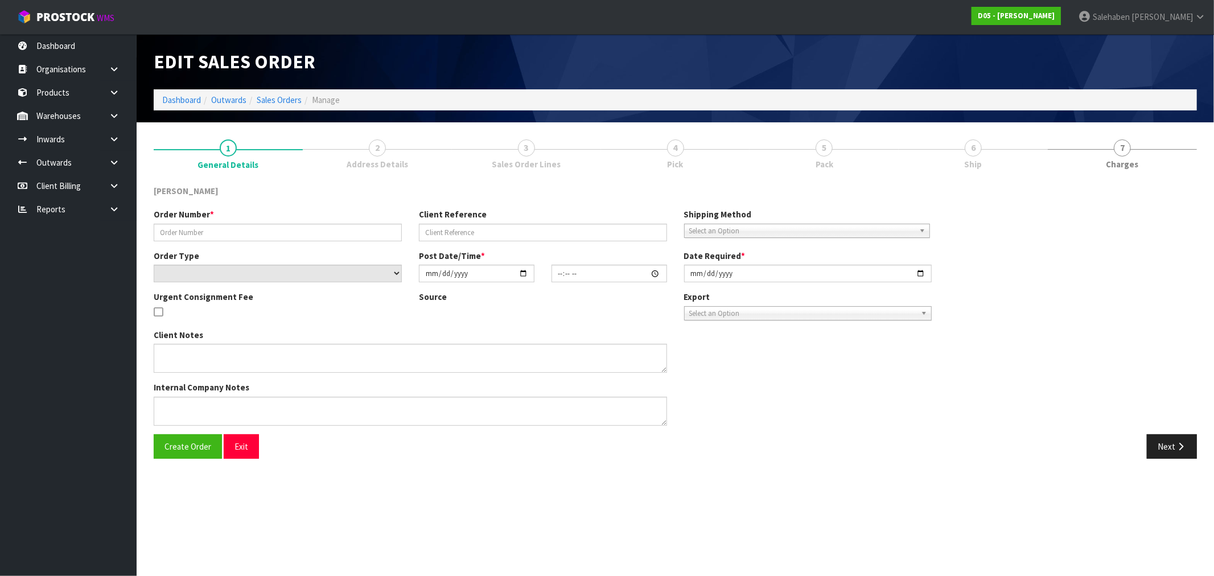
type input "00077771-01"
type input "CWL TRANSPORT-10061244"
select select "number:0"
type input "2025-08-25"
type input "18:15:00.000"
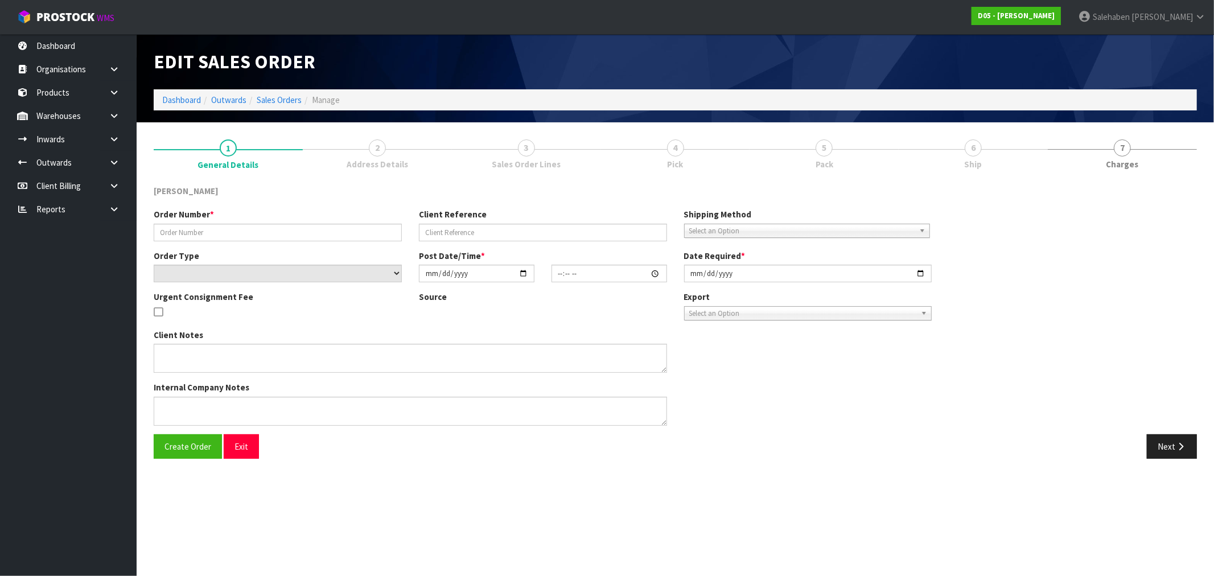
type input "2025-08-29"
type textarea "PLEASE DELIVER TO SITE BY THE 29/08 PLEASE DELIVER WITH ORDER NUMBER D05-ORD000…"
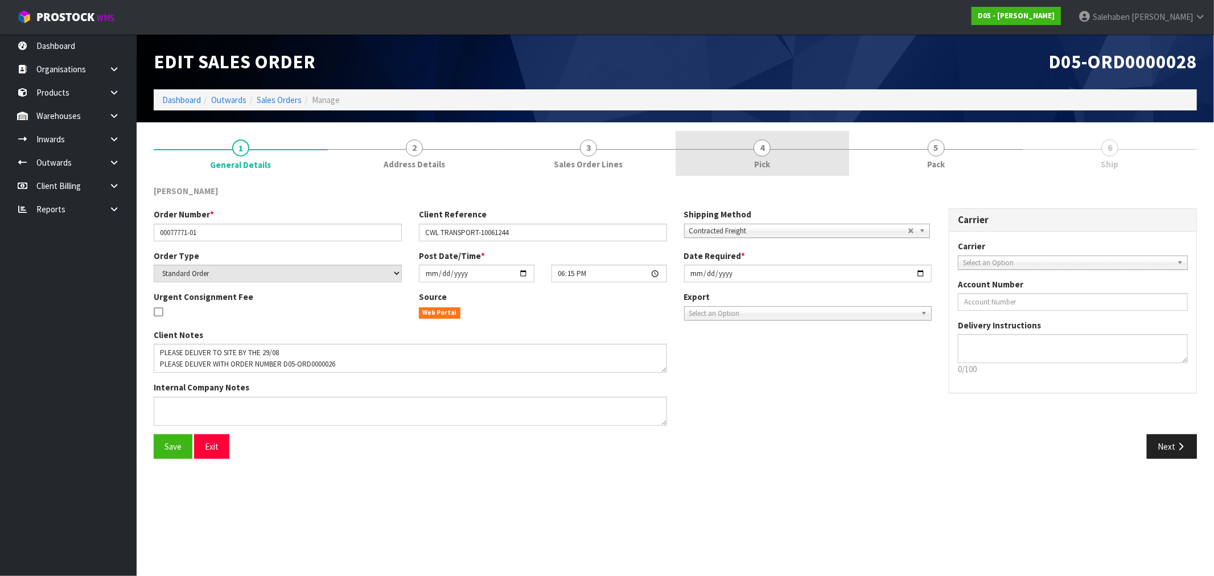
click at [765, 158] on span "Pick" at bounding box center [762, 164] width 16 height 12
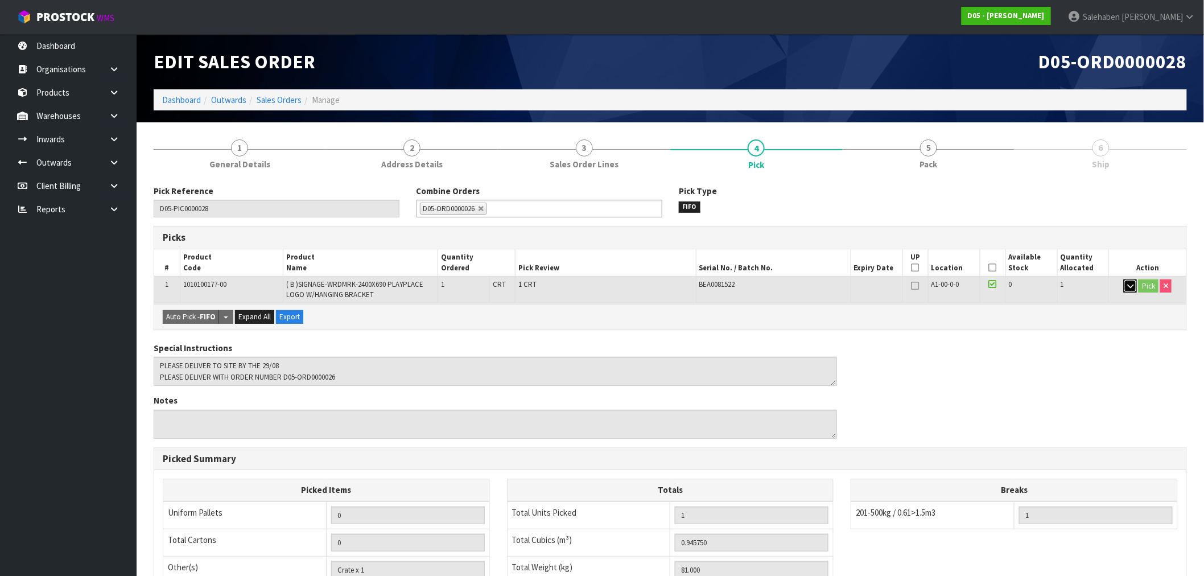
click at [1130, 281] on button "button" at bounding box center [1130, 286] width 13 height 14
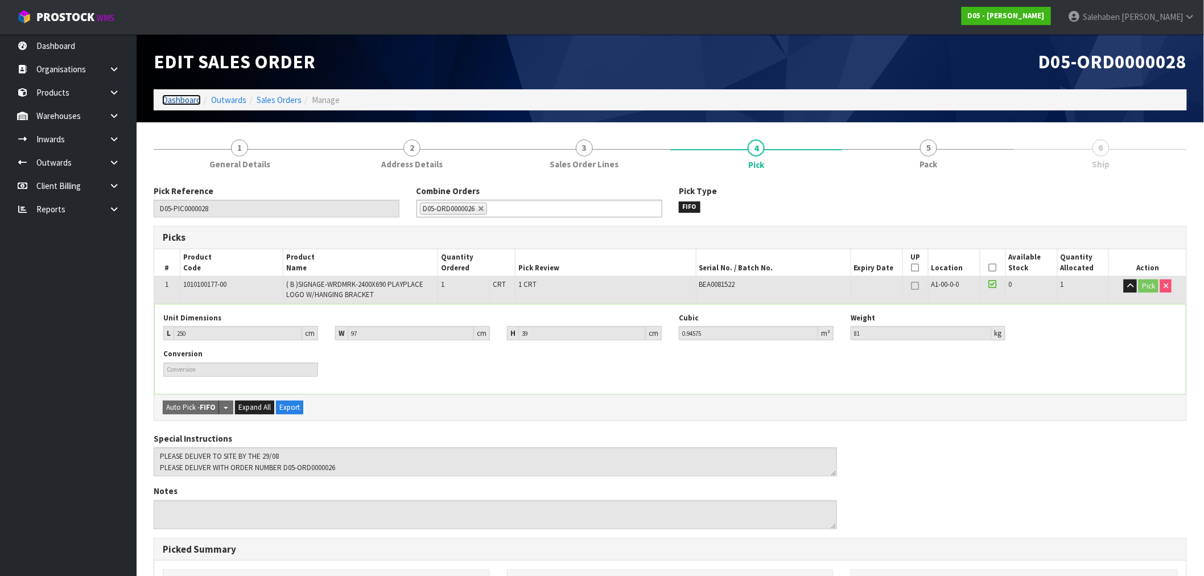
click at [179, 103] on link "Dashboard" at bounding box center [181, 99] width 39 height 11
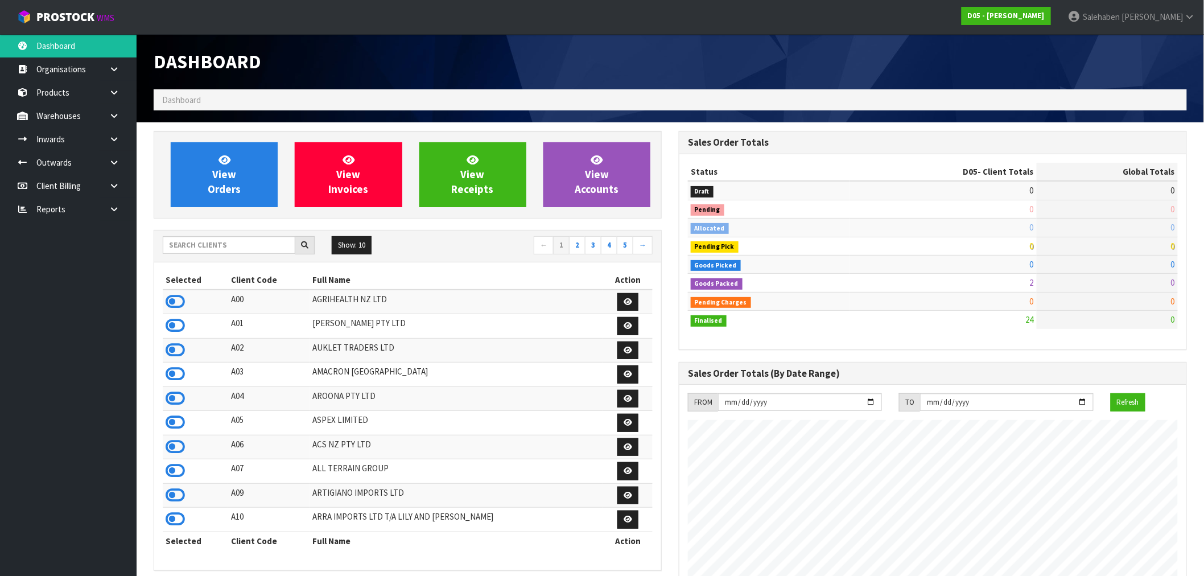
scroll to position [862, 525]
click at [236, 244] on input "text" at bounding box center [229, 245] width 133 height 18
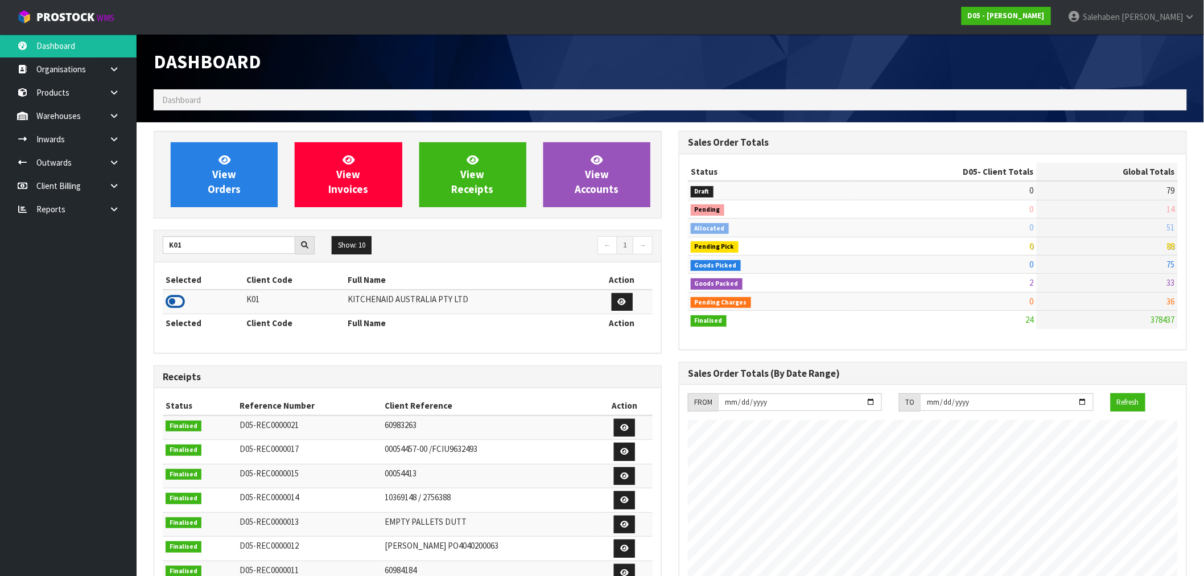
click at [172, 298] on icon at bounding box center [175, 301] width 19 height 17
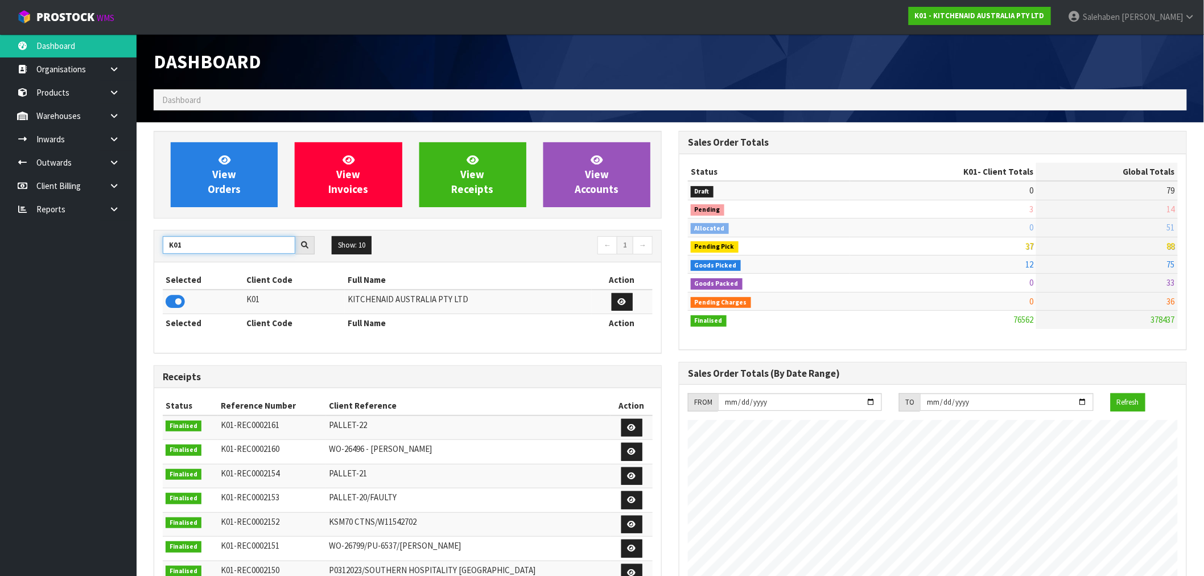
drag, startPoint x: 192, startPoint y: 242, endPoint x: 139, endPoint y: 257, distance: 54.8
click at [139, 256] on section "View Orders View Invoices View Receipts View Accounts K01 Show: 10 5 10 25 50 ←…" at bounding box center [671, 562] width 1068 height 880
type input "S08"
click at [175, 304] on icon at bounding box center [175, 301] width 19 height 17
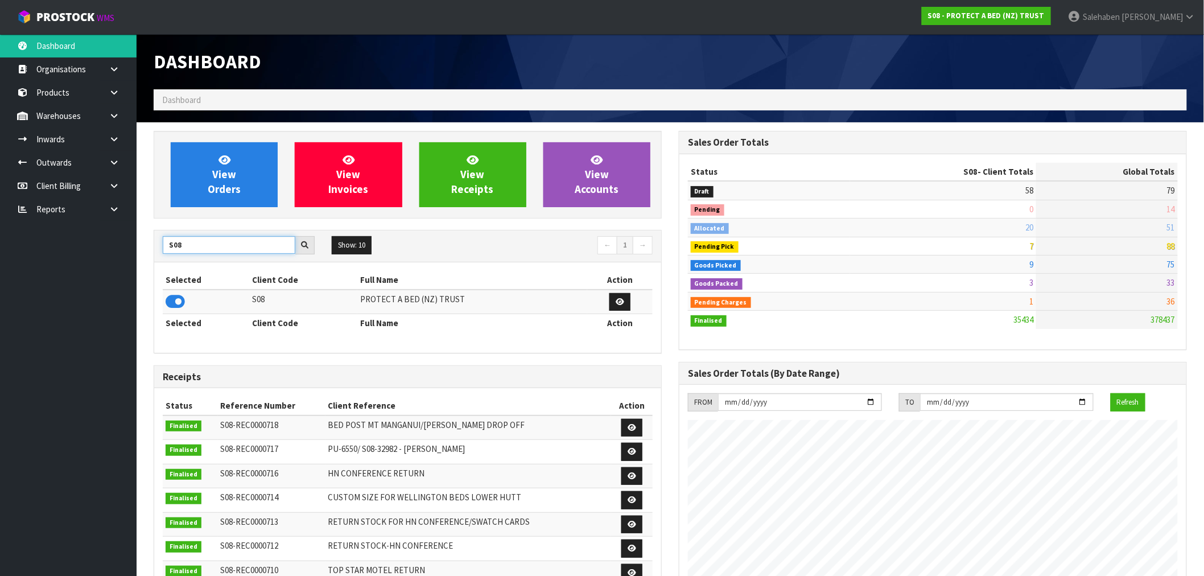
drag, startPoint x: 197, startPoint y: 242, endPoint x: 137, endPoint y: 263, distance: 63.9
click at [141, 263] on section "View Orders View Invoices View Receipts View Accounts S08 Show: 10 5 10 25 50 ←…" at bounding box center [671, 562] width 1068 height 880
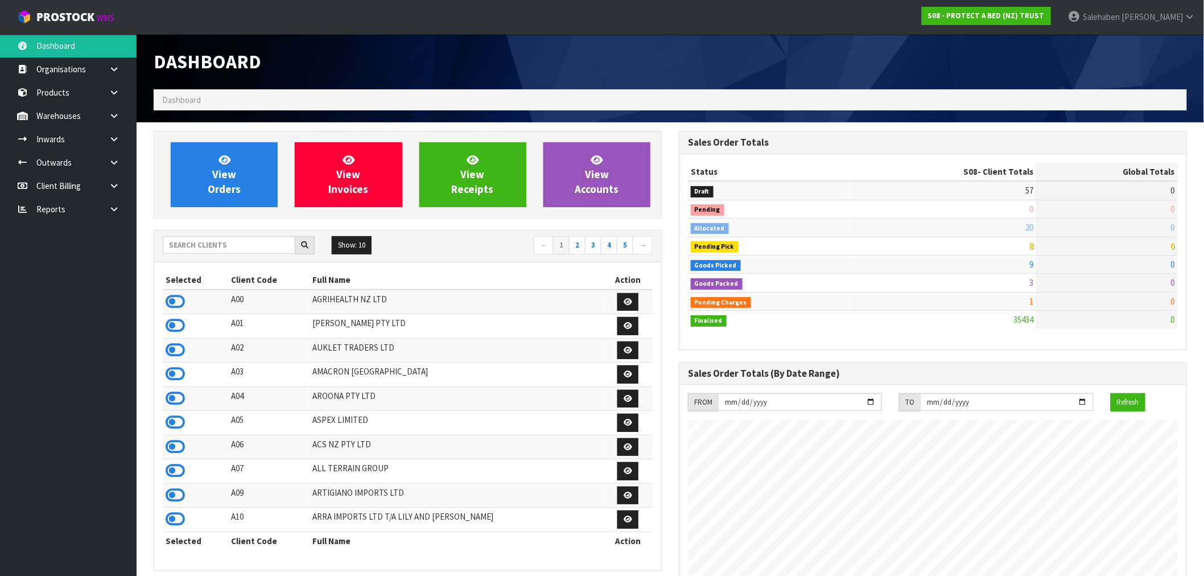
scroll to position [862, 525]
click at [212, 240] on input "text" at bounding box center [229, 245] width 133 height 18
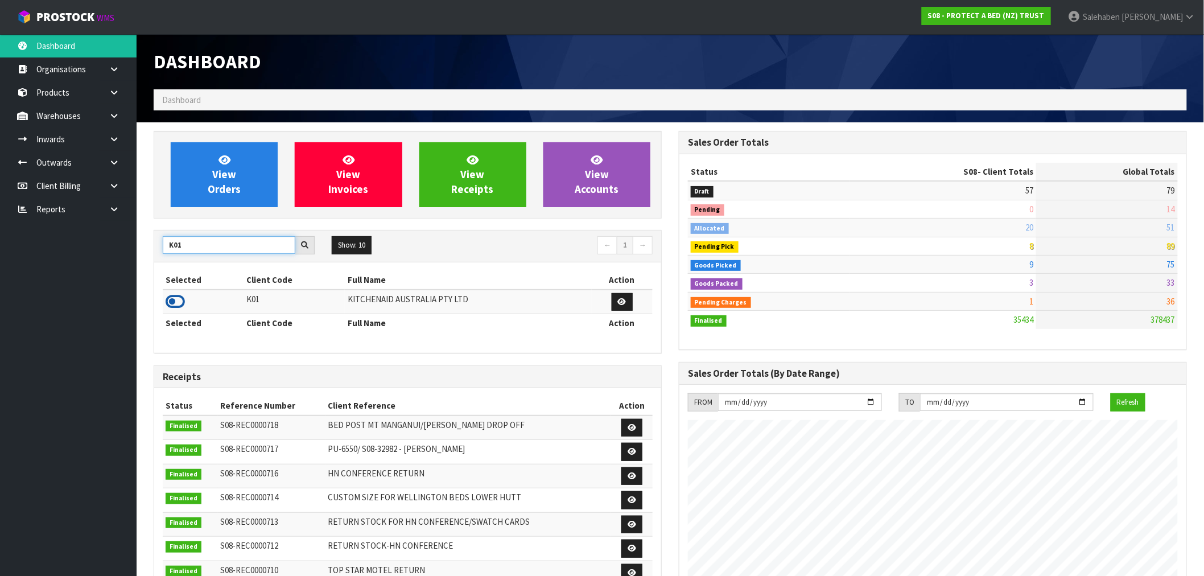
type input "K01"
click at [178, 302] on icon at bounding box center [175, 301] width 19 height 17
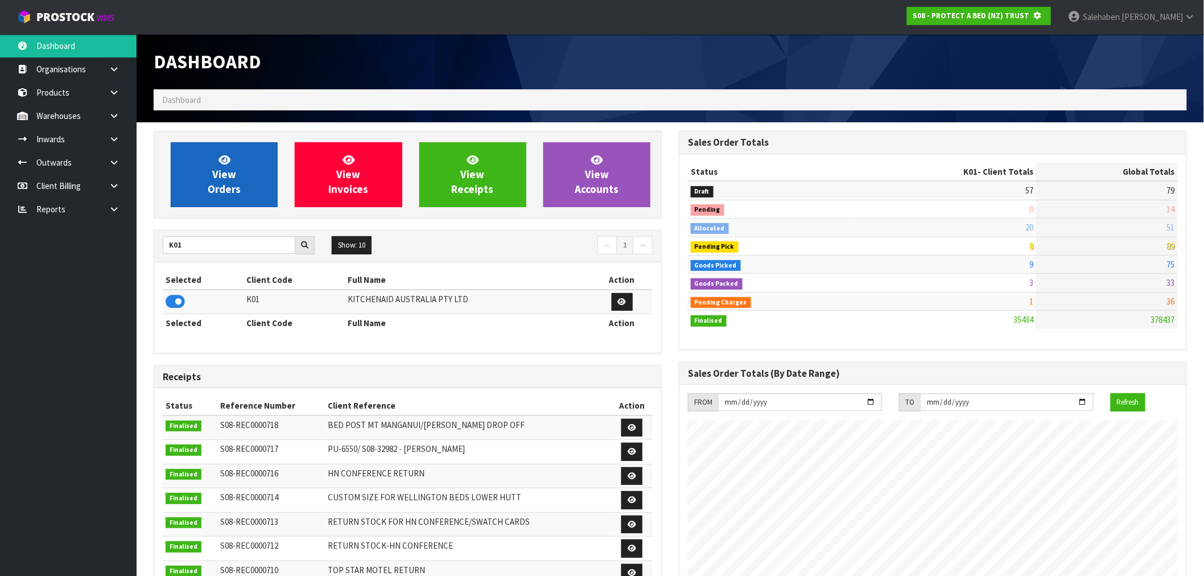
scroll to position [568322, 568505]
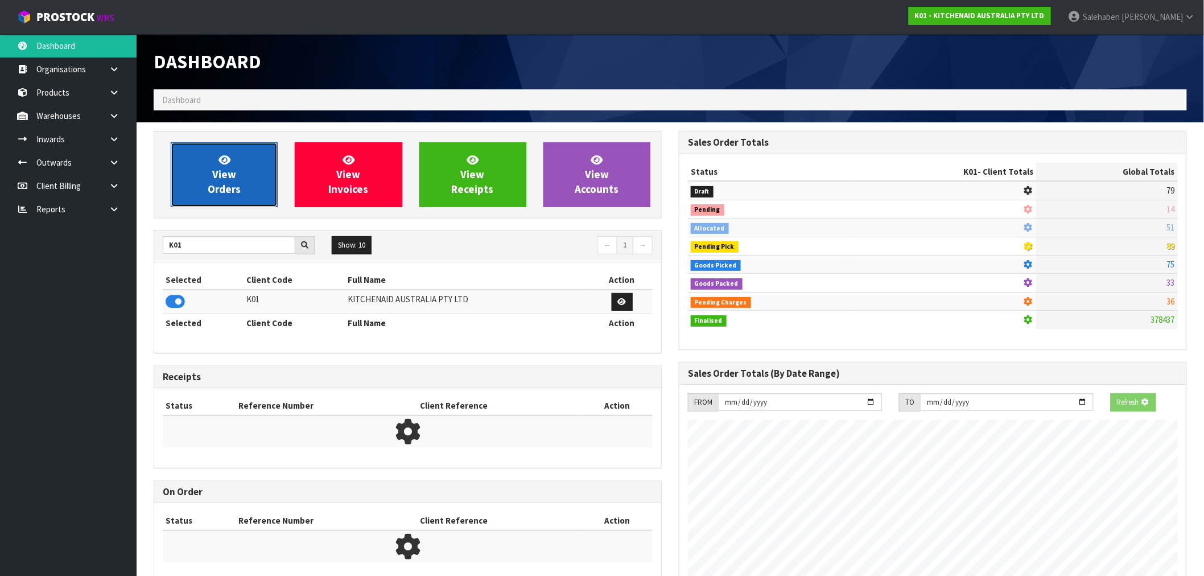
click at [256, 173] on link "View Orders" at bounding box center [224, 174] width 107 height 65
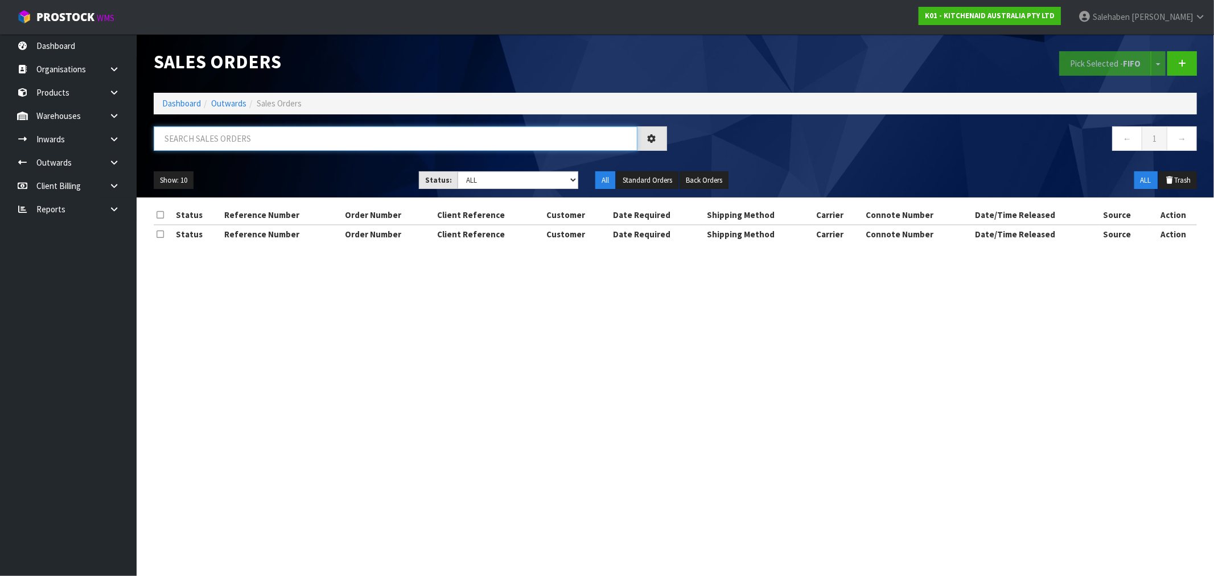
click at [205, 141] on input "text" at bounding box center [396, 138] width 484 height 24
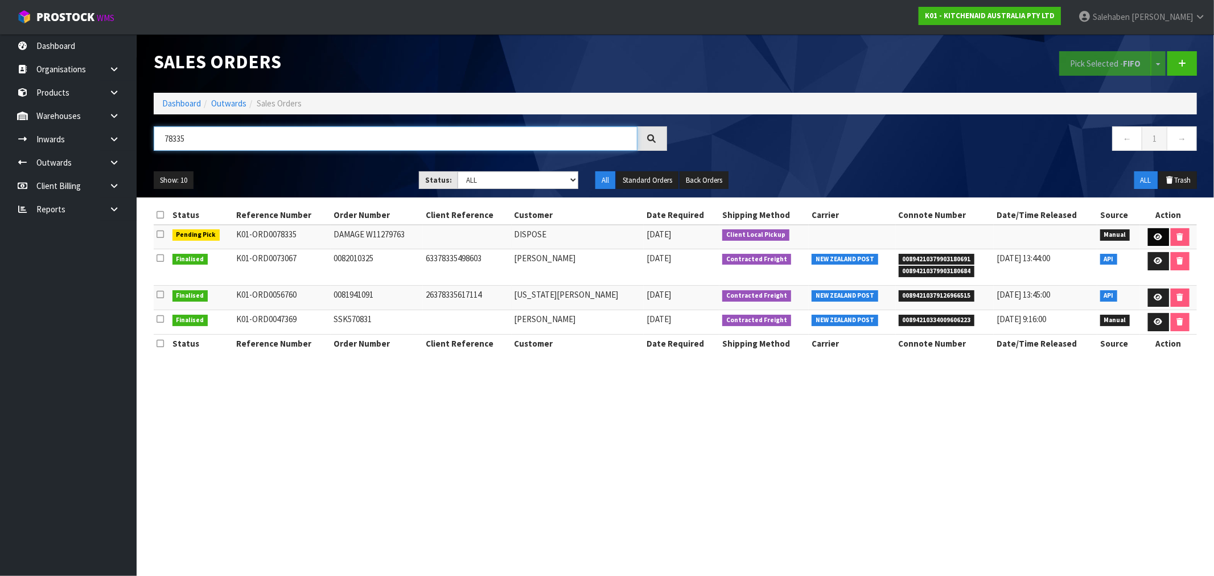
type input "78335"
click at [1154, 234] on icon at bounding box center [1158, 236] width 9 height 7
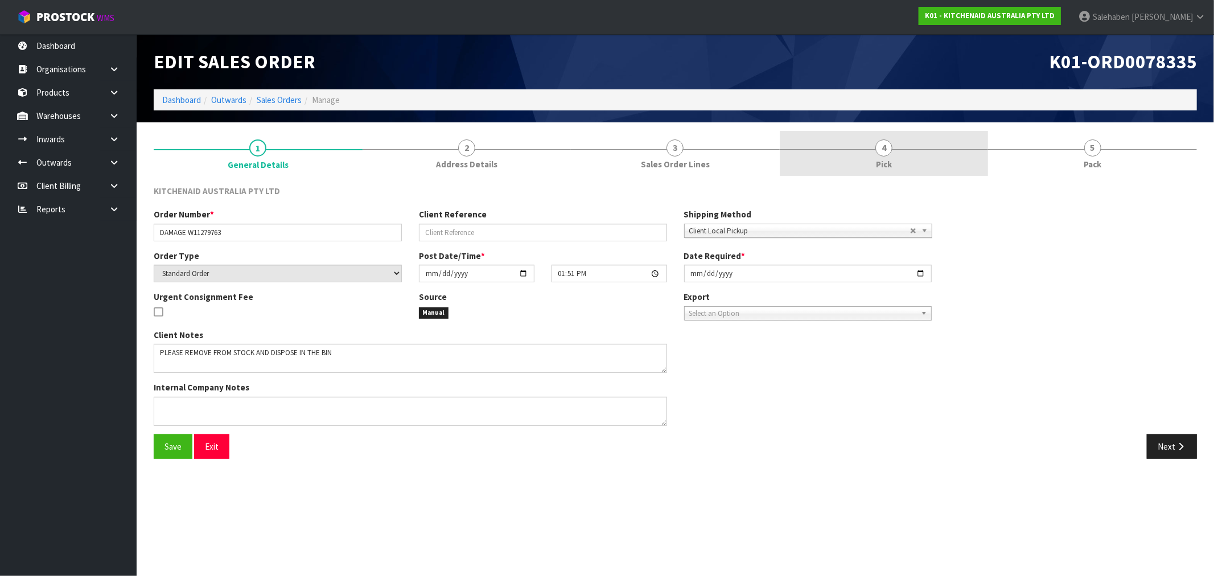
click at [884, 156] on span "4" at bounding box center [883, 147] width 17 height 17
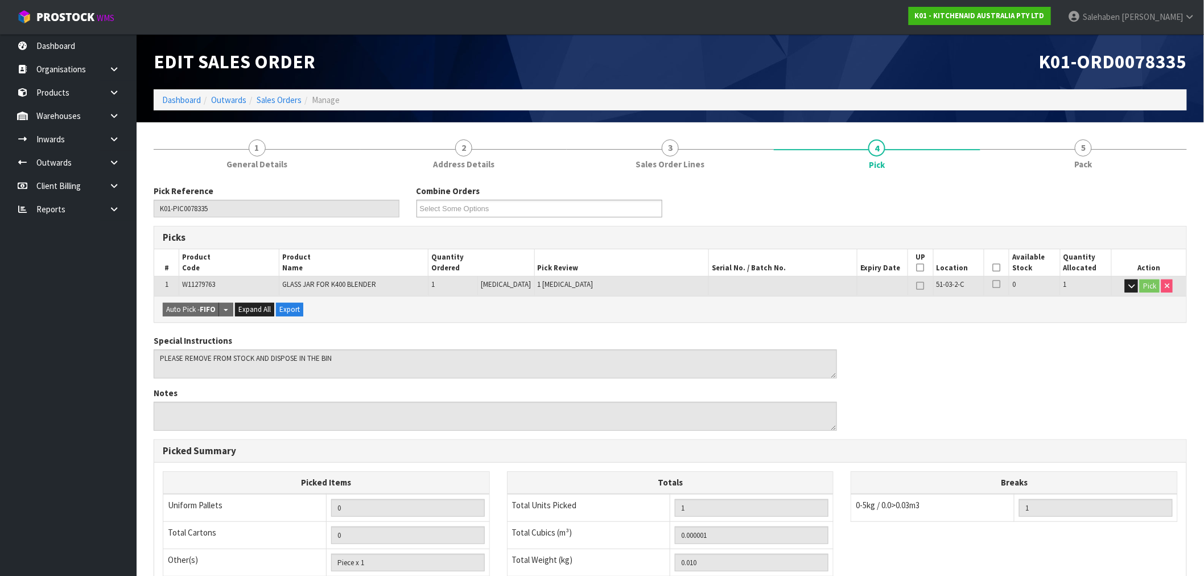
click at [993, 267] on icon at bounding box center [997, 267] width 8 height 1
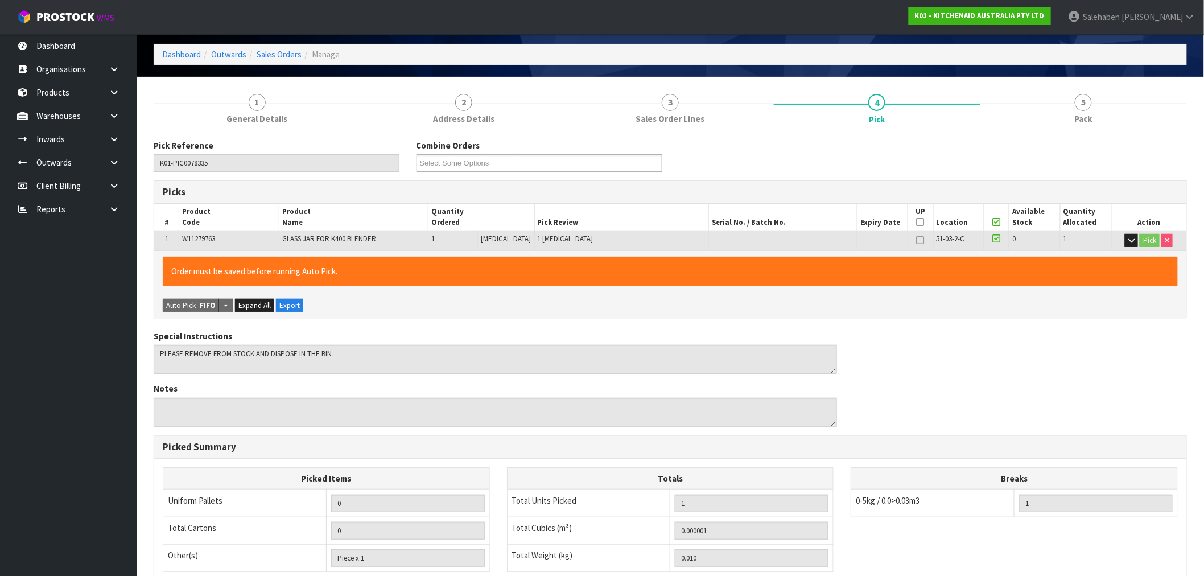
scroll to position [219, 0]
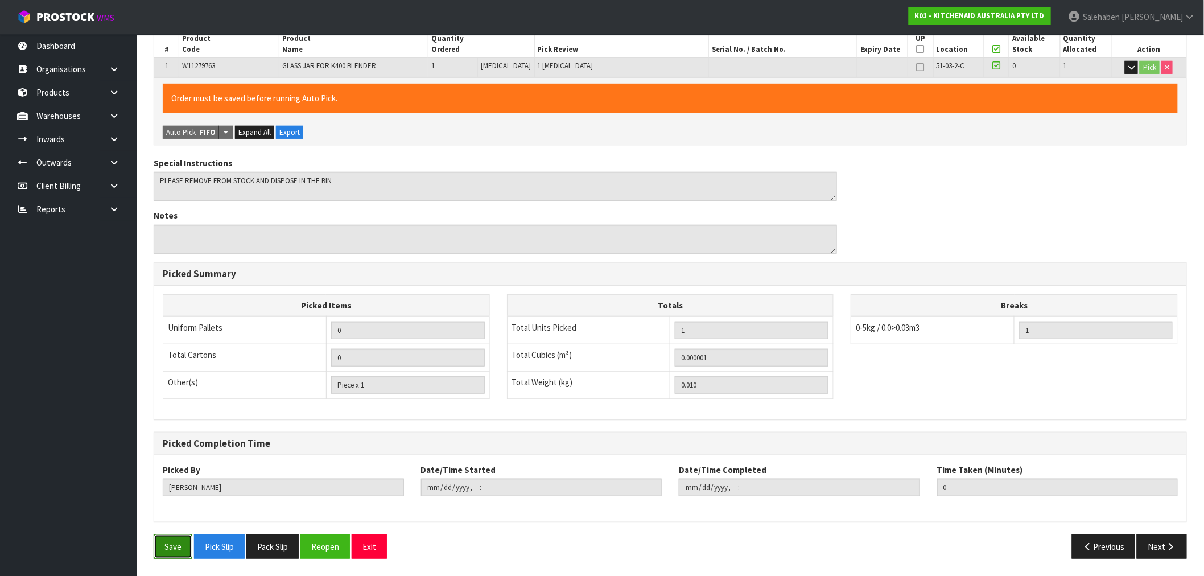
click at [173, 539] on button "Save" at bounding box center [173, 546] width 39 height 24
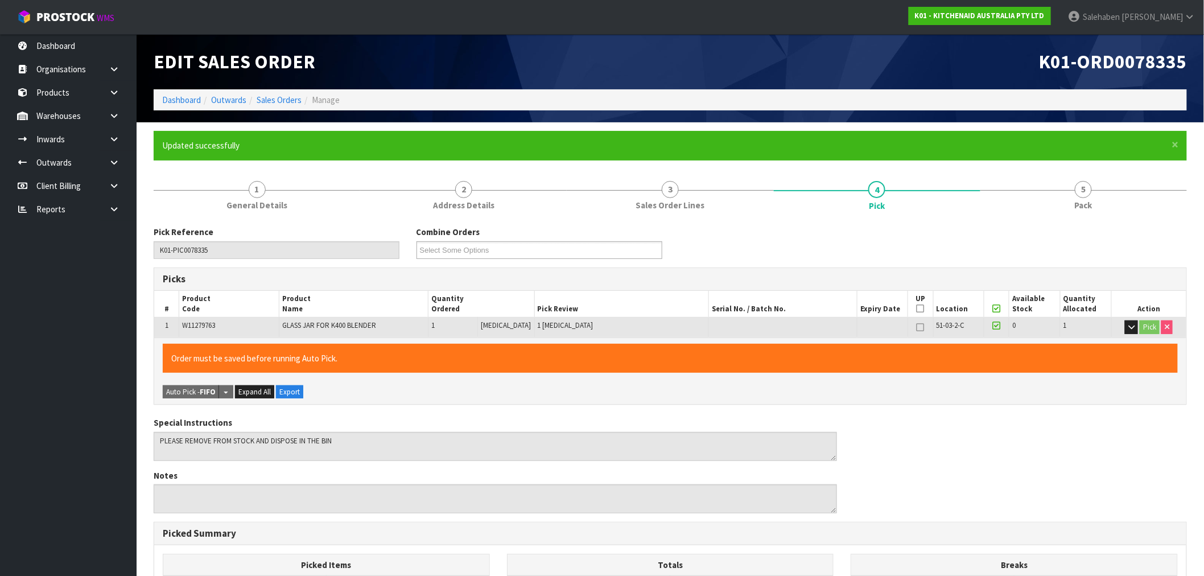
type input "Salehaben Patel"
type input "2025-08-27T08:45:31"
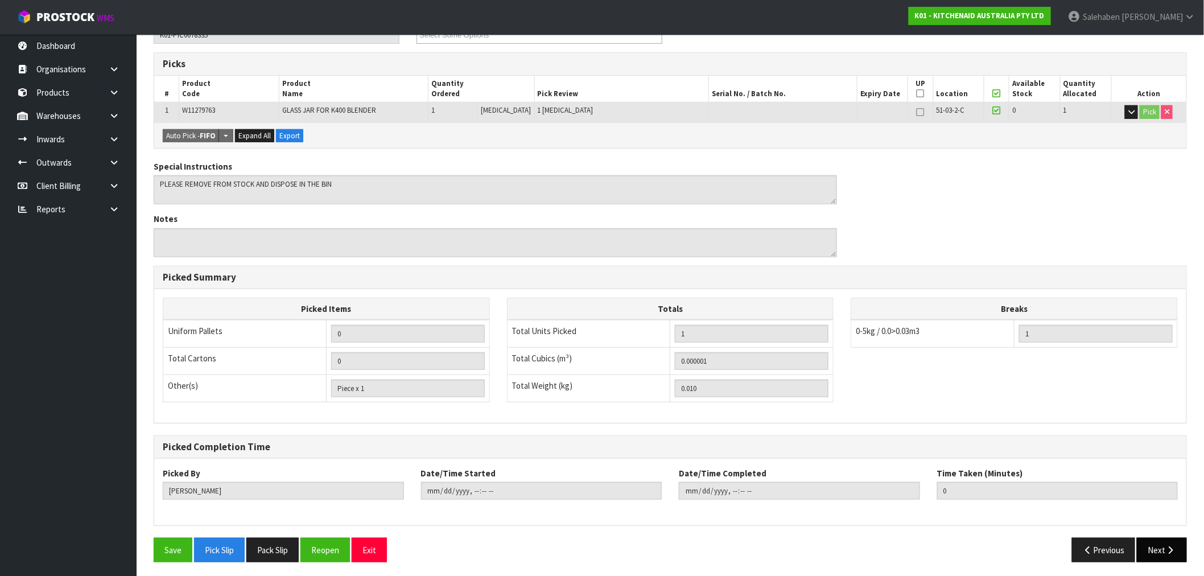
scroll to position [219, 0]
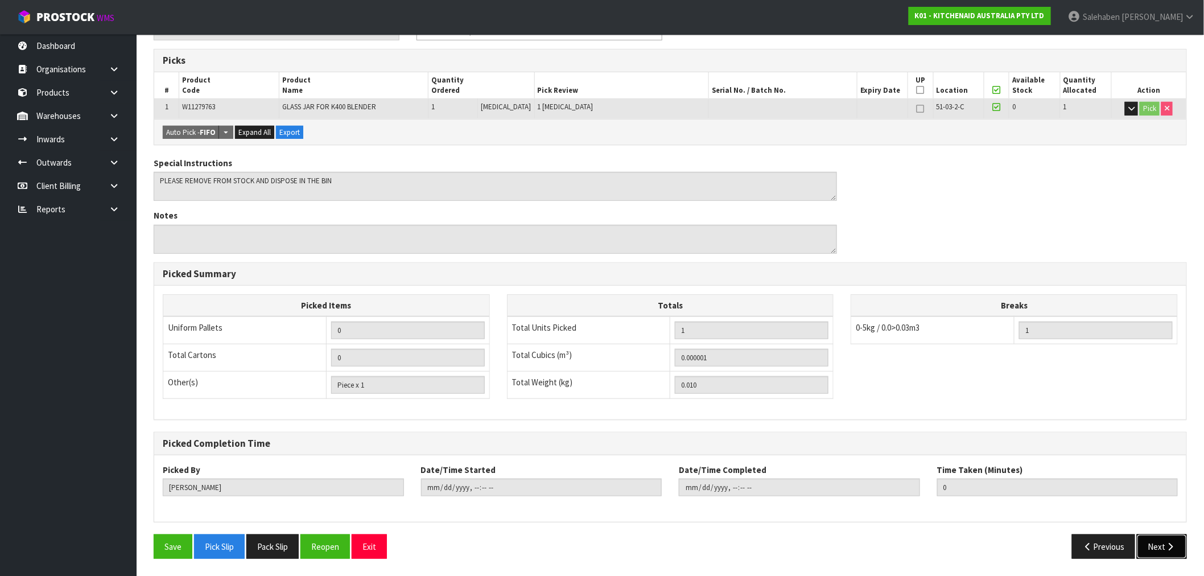
click at [1152, 546] on button "Next" at bounding box center [1162, 546] width 50 height 24
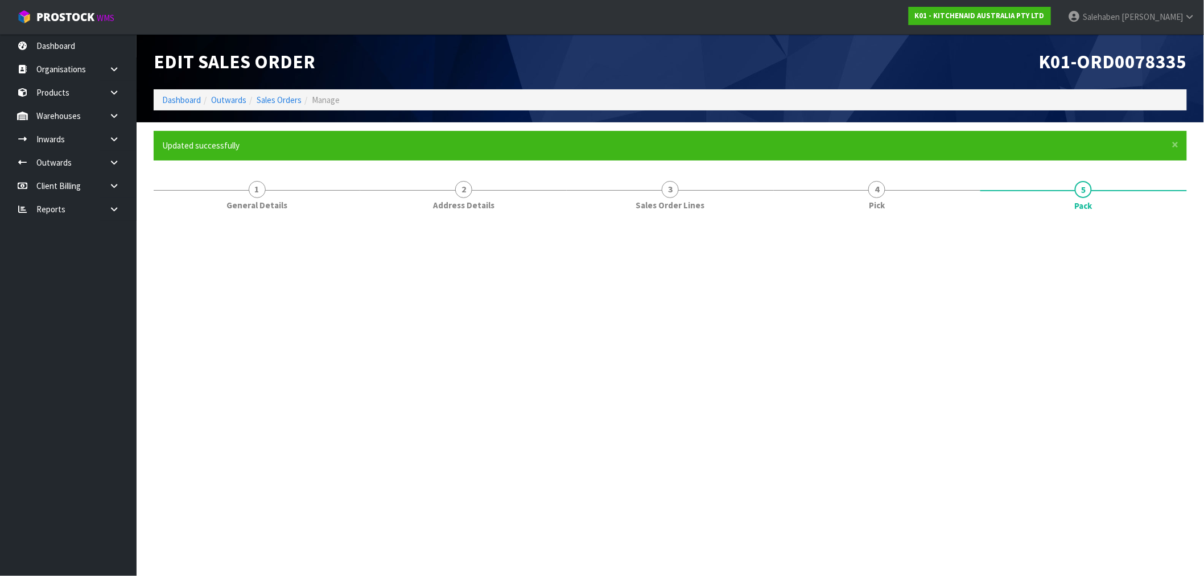
scroll to position [0, 0]
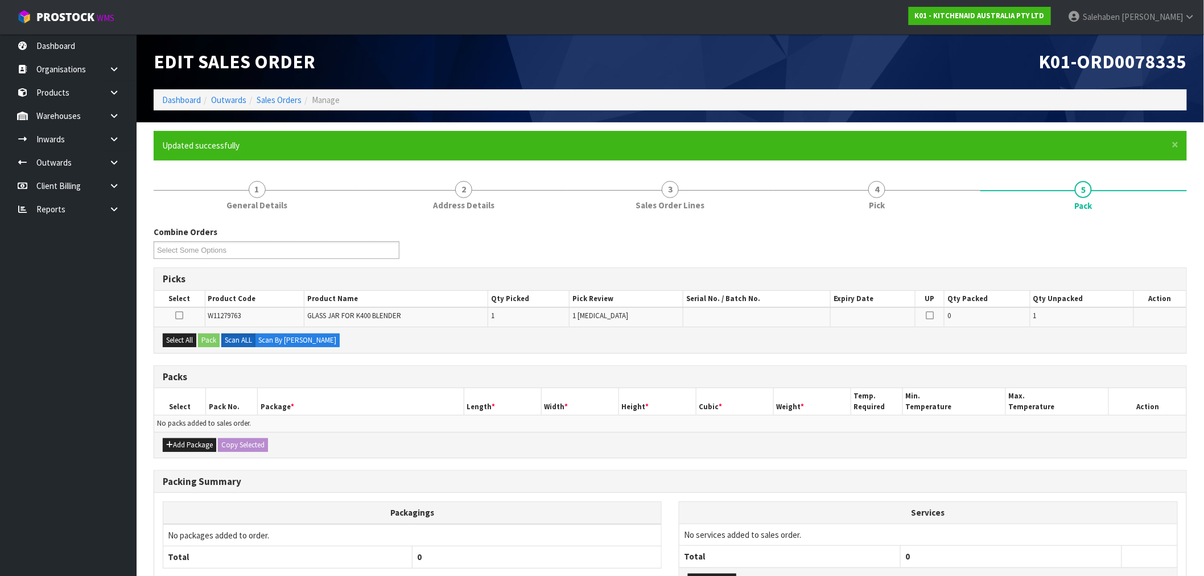
click at [186, 432] on div "Add Package Copy Selected" at bounding box center [670, 445] width 1032 height 26
click at [183, 444] on button "Add Package" at bounding box center [189, 445] width 53 height 14
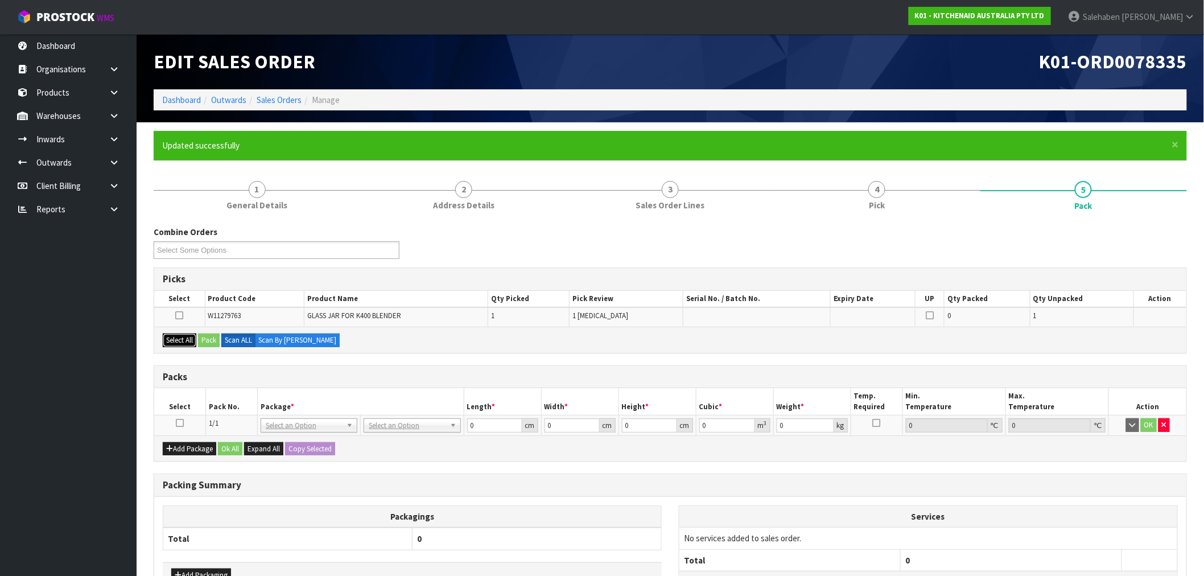
click at [177, 337] on button "Select All" at bounding box center [180, 340] width 34 height 14
click at [208, 333] on button "Pack" at bounding box center [209, 340] width 22 height 14
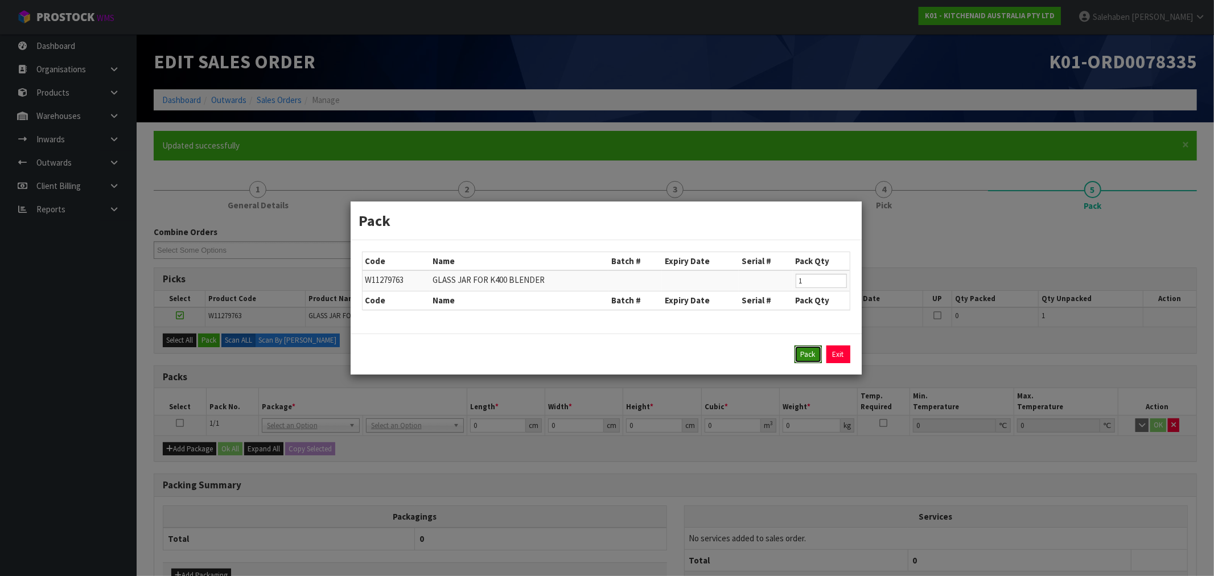
drag, startPoint x: 807, startPoint y: 356, endPoint x: 771, endPoint y: 356, distance: 35.9
click at [807, 356] on button "Pack" at bounding box center [807, 354] width 27 height 18
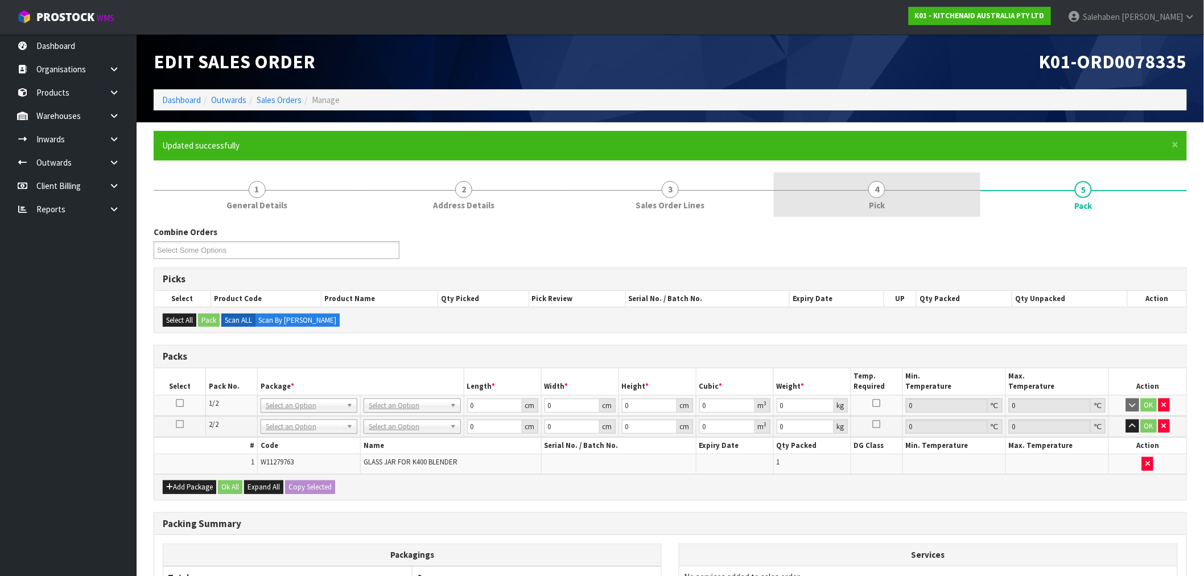
click at [891, 196] on link "4 Pick" at bounding box center [877, 194] width 207 height 45
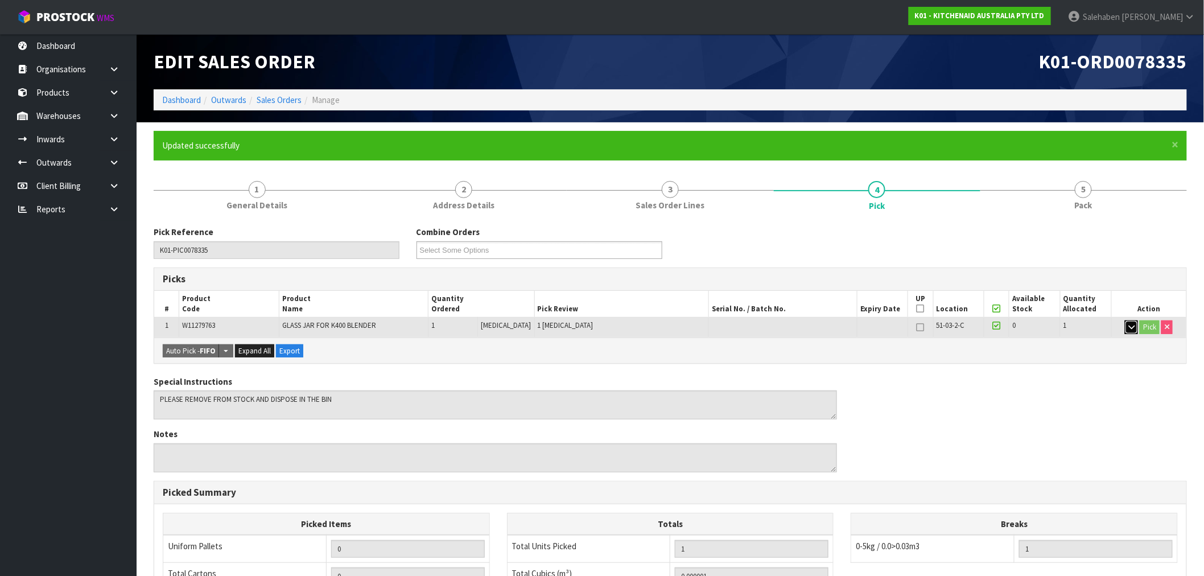
click at [1131, 323] on icon "button" at bounding box center [1131, 326] width 6 height 7
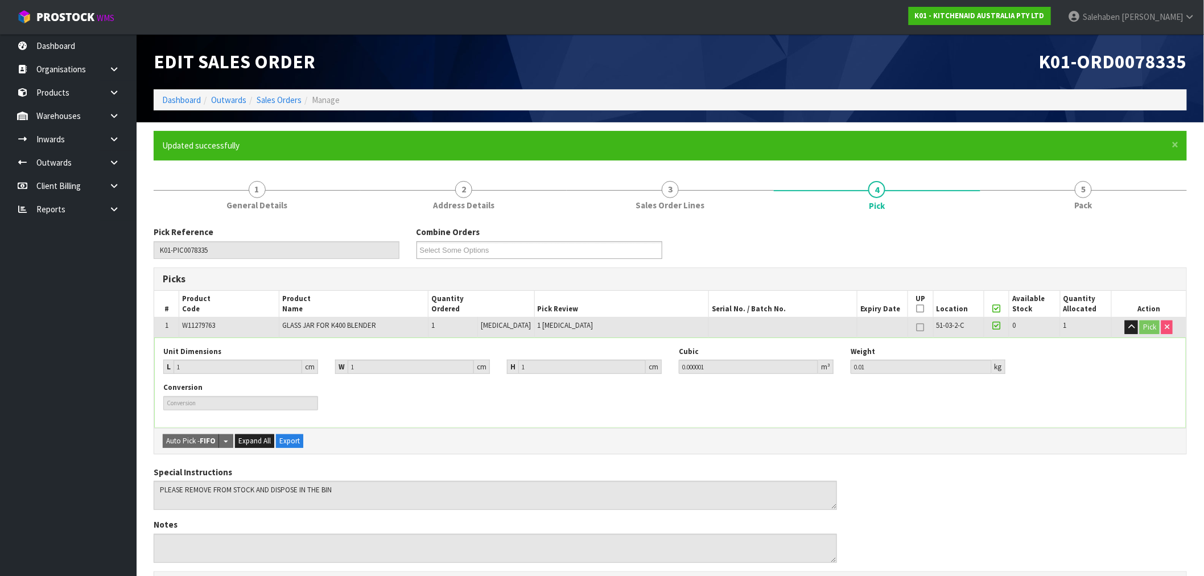
click at [114, 432] on ul "Dashboard Organisations Clients Consignees Carriers Products Categories Serial …" at bounding box center [68, 305] width 137 height 542
